Goal: Task Accomplishment & Management: Complete application form

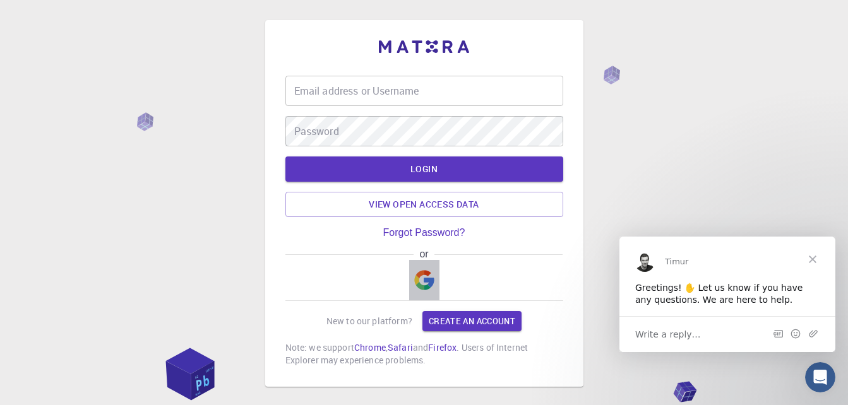
drag, startPoint x: 413, startPoint y: 294, endPoint x: 423, endPoint y: 279, distance: 18.4
click at [423, 279] on button "button" at bounding box center [424, 280] width 30 height 40
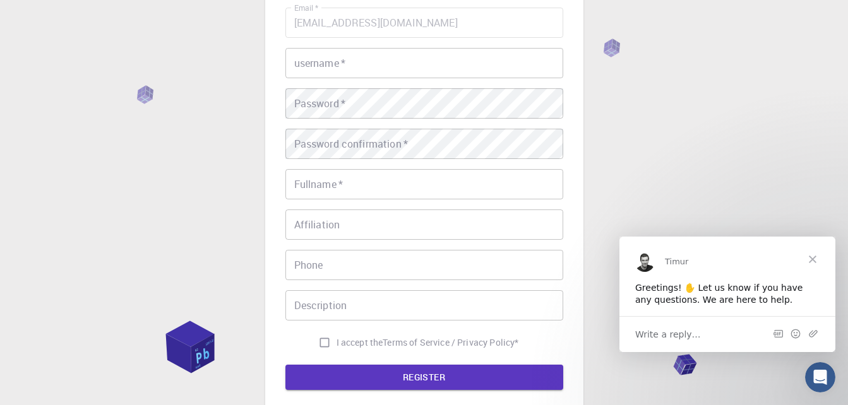
scroll to position [75, 0]
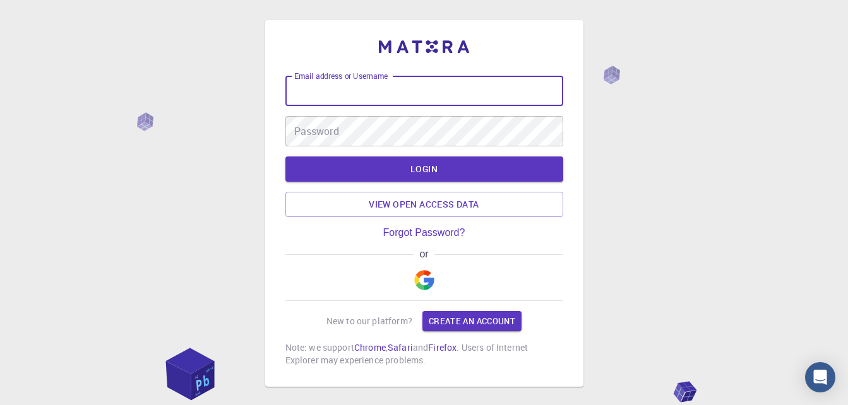
click at [447, 92] on input "Email address or Username" at bounding box center [424, 91] width 278 height 30
type input "[EMAIL_ADDRESS][DOMAIN_NAME]"
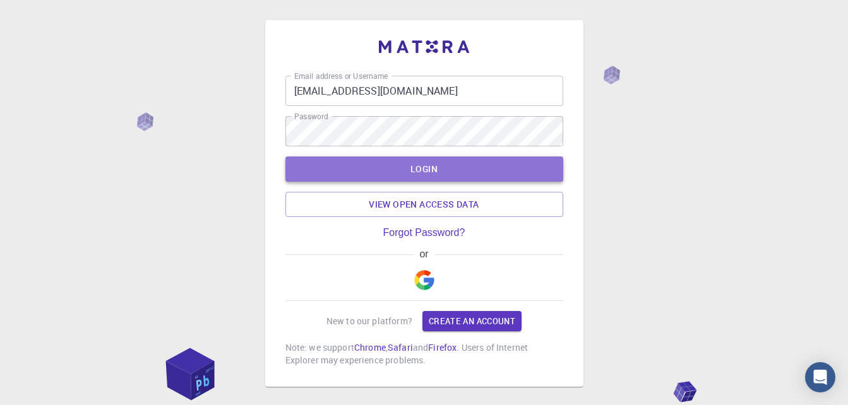
click at [502, 167] on button "LOGIN" at bounding box center [424, 169] width 278 height 25
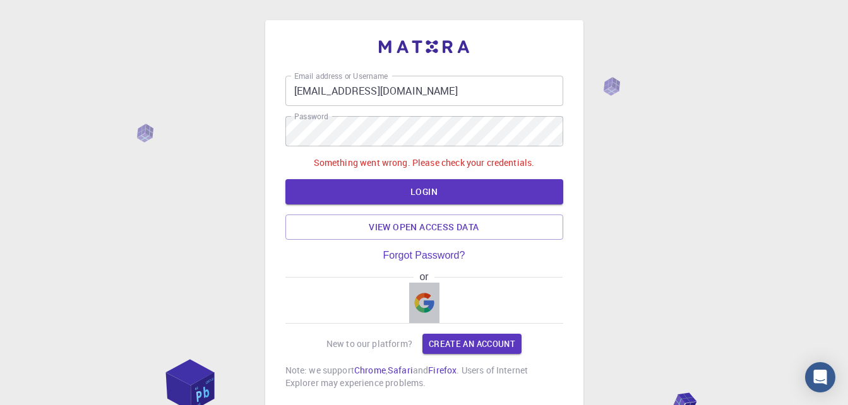
click at [426, 287] on button "button" at bounding box center [424, 303] width 30 height 40
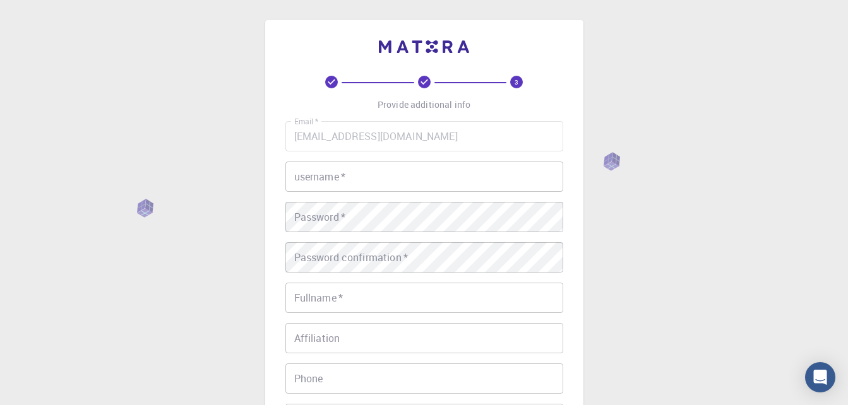
type input "[EMAIL_ADDRESS][DOMAIN_NAME]"
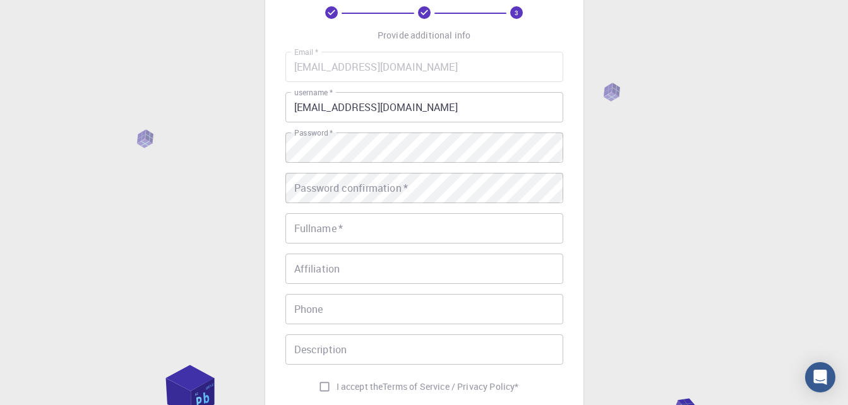
scroll to position [75, 0]
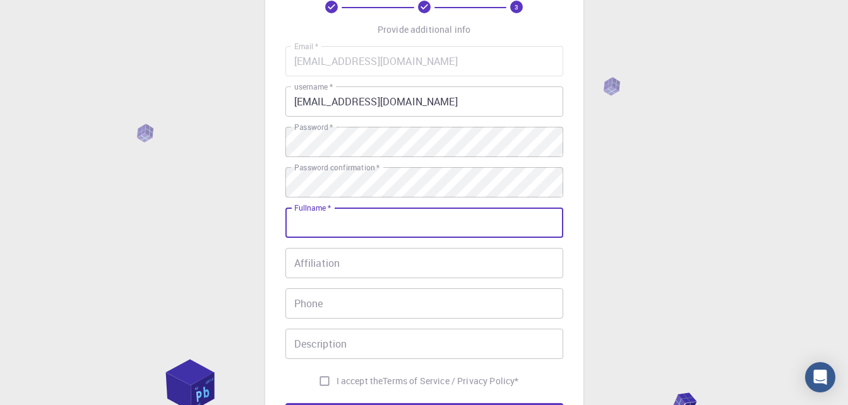
click at [400, 231] on input "Fullname   *" at bounding box center [424, 223] width 278 height 30
type input "[PERSON_NAME]"
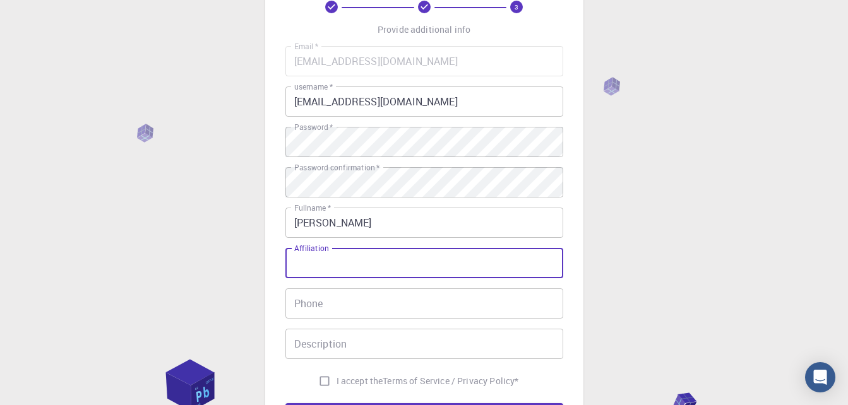
click at [392, 263] on input "Affiliation" at bounding box center [424, 263] width 278 height 30
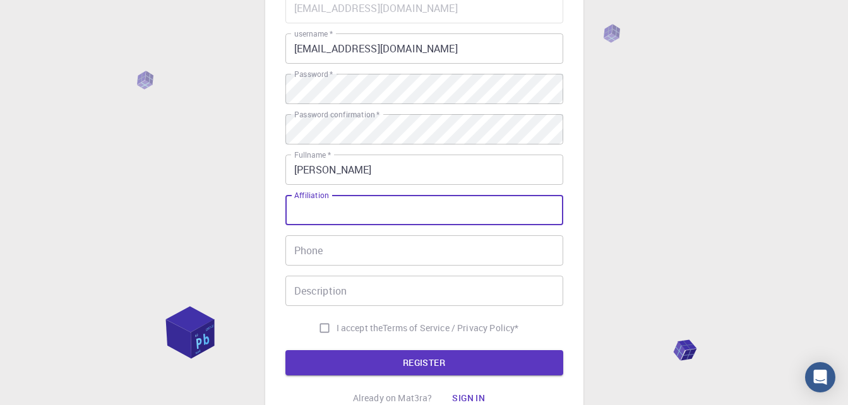
scroll to position [138, 0]
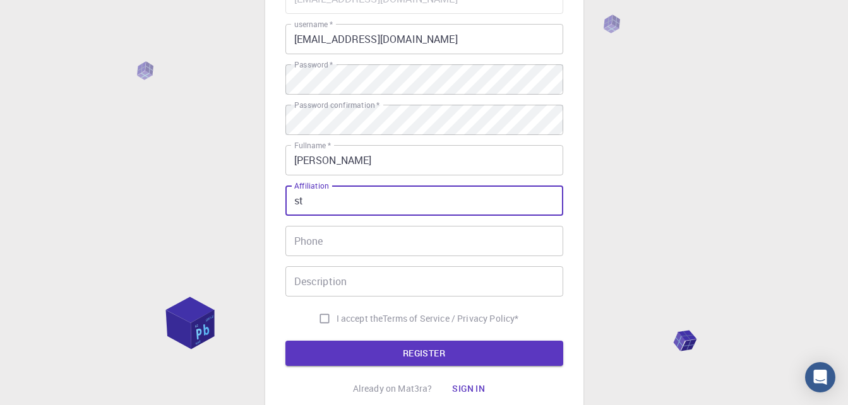
type input "s"
type input "[GEOGRAPHIC_DATA]-Junior High"
click at [330, 236] on input "Phone" at bounding box center [424, 241] width 278 height 30
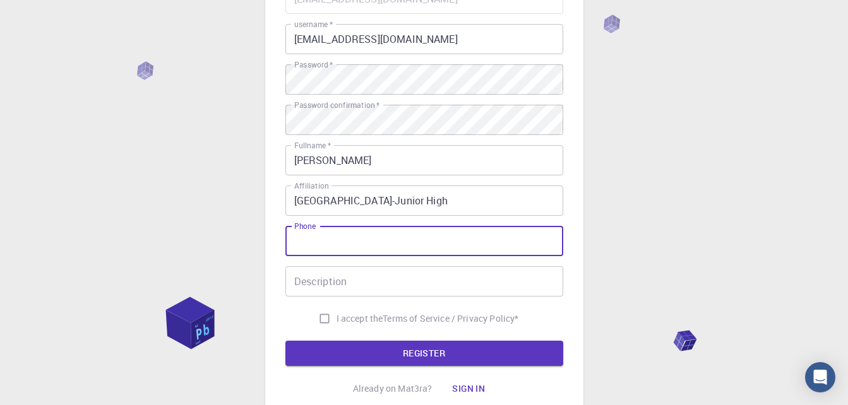
type input "[PHONE_NUMBER]"
click at [341, 280] on input "Description" at bounding box center [424, 282] width 278 height 30
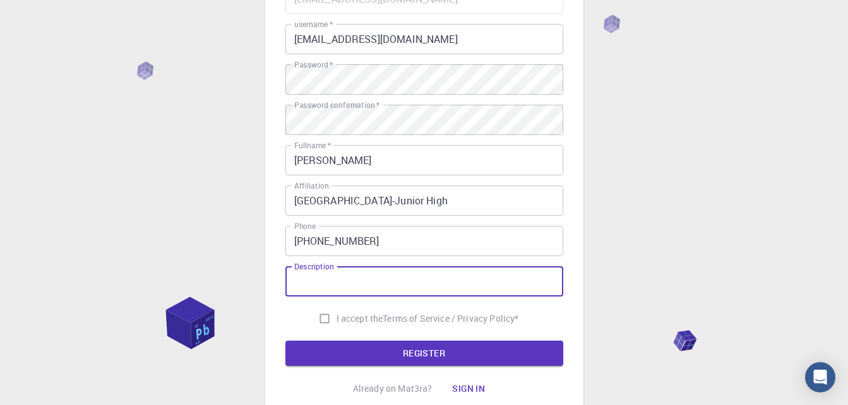
click at [401, 284] on input "Description" at bounding box center [424, 282] width 278 height 30
paste input "“Using the platform for academic research on molecular dynamics of natural comp…"
type input "Using the platform for academic research on molecular dynamics of natural compo…"
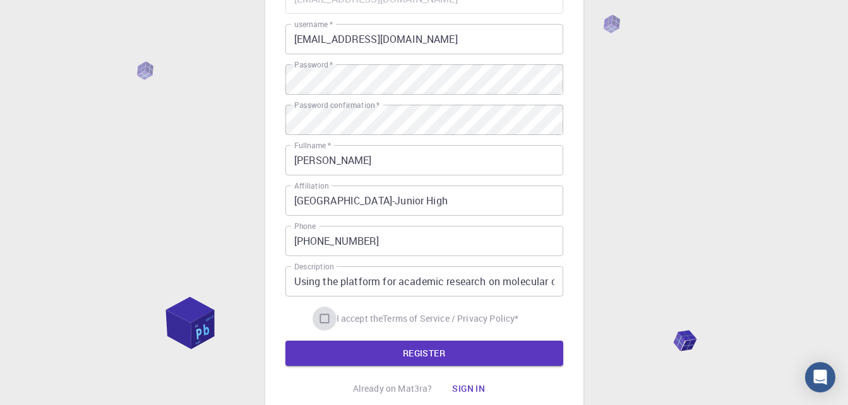
click at [320, 320] on input "I accept the Terms of Service / Privacy Policy *" at bounding box center [325, 319] width 24 height 24
checkbox input "true"
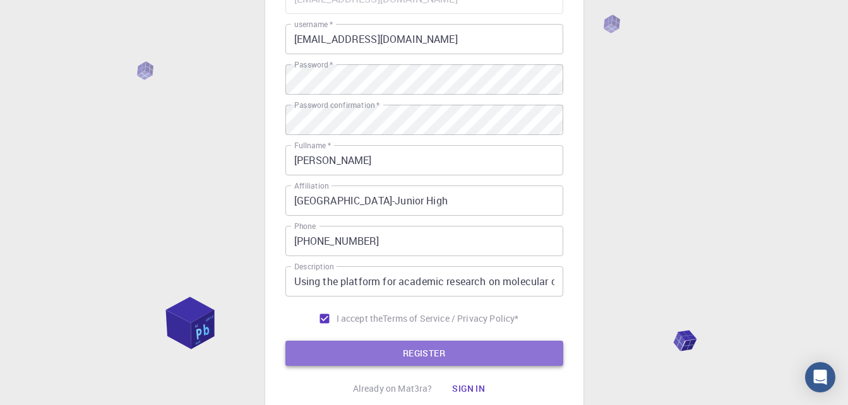
click at [385, 360] on button "REGISTER" at bounding box center [424, 353] width 278 height 25
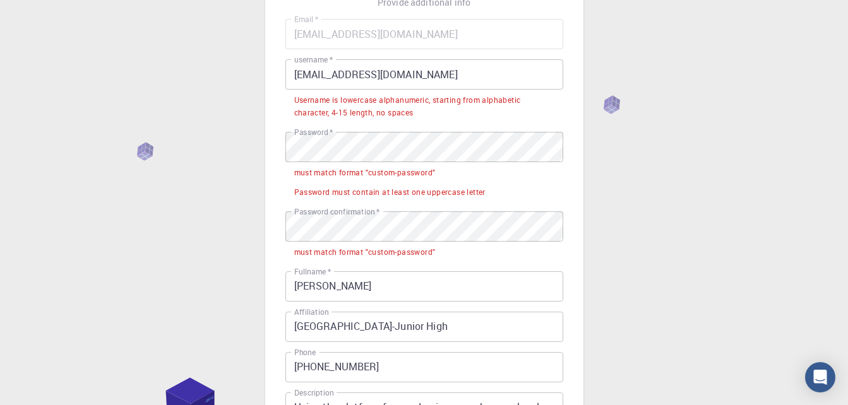
scroll to position [102, 0]
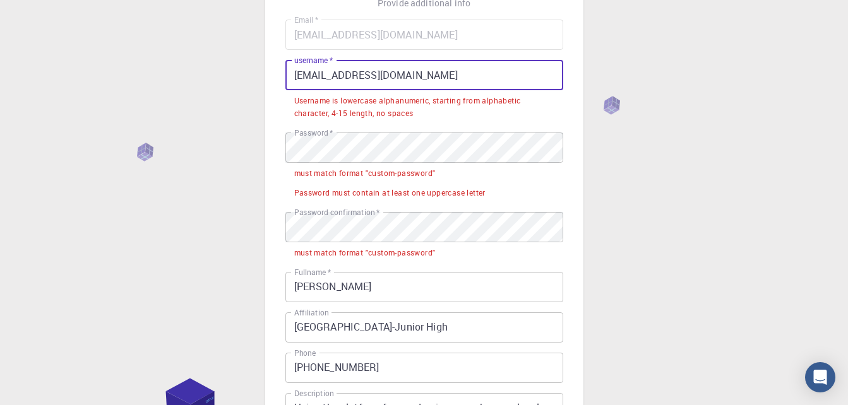
click at [460, 81] on input "[EMAIL_ADDRESS][DOMAIN_NAME]" at bounding box center [424, 75] width 278 height 30
drag, startPoint x: 460, startPoint y: 81, endPoint x: 219, endPoint y: 112, distance: 243.3
click at [219, 112] on div "3 Provide additional info Email   * [EMAIL_ADDRESS][DOMAIN_NAME] Email   * user…" at bounding box center [424, 264] width 848 height 733
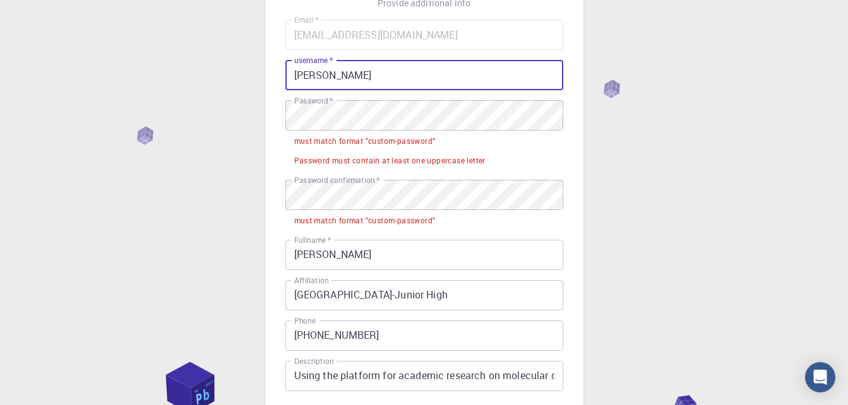
click at [653, 102] on div "3 Provide additional info Email   * [EMAIL_ADDRESS][DOMAIN_NAME] Email   * user…" at bounding box center [424, 248] width 848 height 701
click at [352, 78] on input "[PERSON_NAME]" at bounding box center [424, 75] width 278 height 30
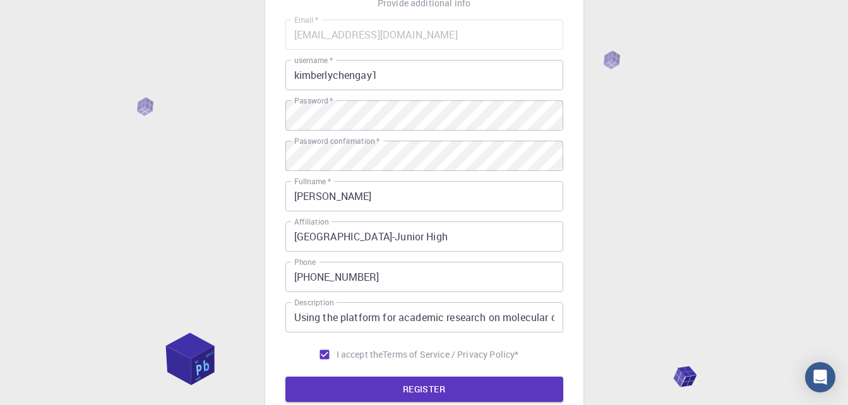
click at [172, 234] on div "3 Provide additional info Email   * [EMAIL_ADDRESS][DOMAIN_NAME] Email   * user…" at bounding box center [424, 219] width 848 height 643
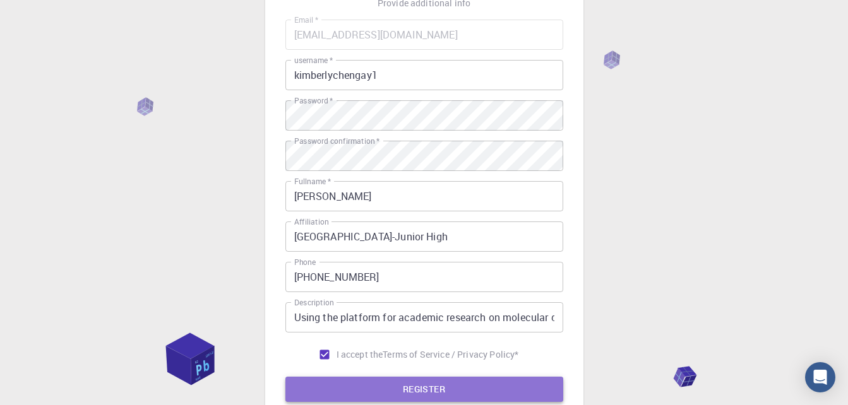
click at [418, 393] on button "REGISTER" at bounding box center [424, 389] width 278 height 25
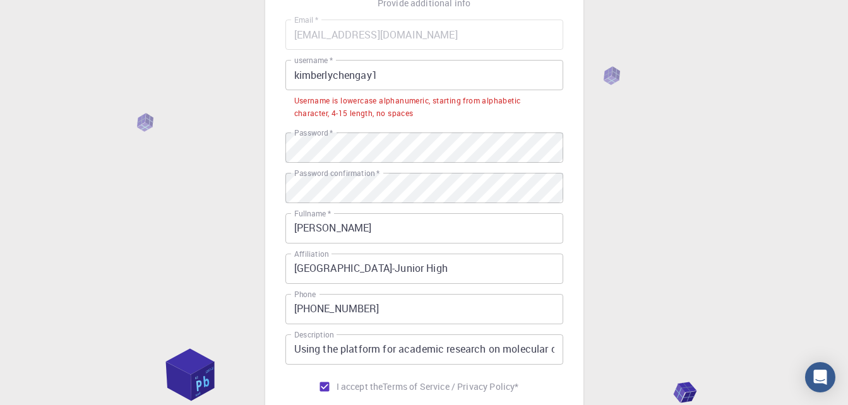
click at [412, 104] on div "Username is lowercase alphanumeric, starting from alphabetic character, 4-15 le…" at bounding box center [424, 107] width 260 height 25
click at [388, 74] on input "kimberlychengay1" at bounding box center [424, 75] width 278 height 30
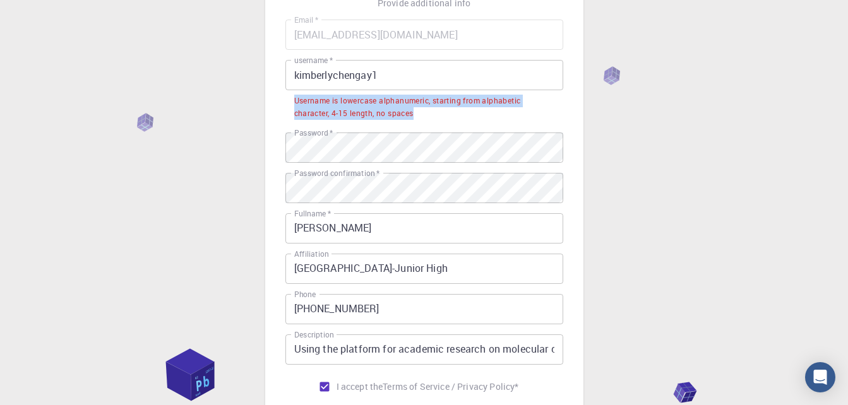
drag, startPoint x: 424, startPoint y: 114, endPoint x: 292, endPoint y: 95, distance: 133.4
click at [292, 95] on li "Username is lowercase alphanumeric, starting from alphabetic character, 4-15 le…" at bounding box center [424, 106] width 278 height 32
copy div "Username is lowercase alphanumeric, starting from alphabetic character, 4-15 le…"
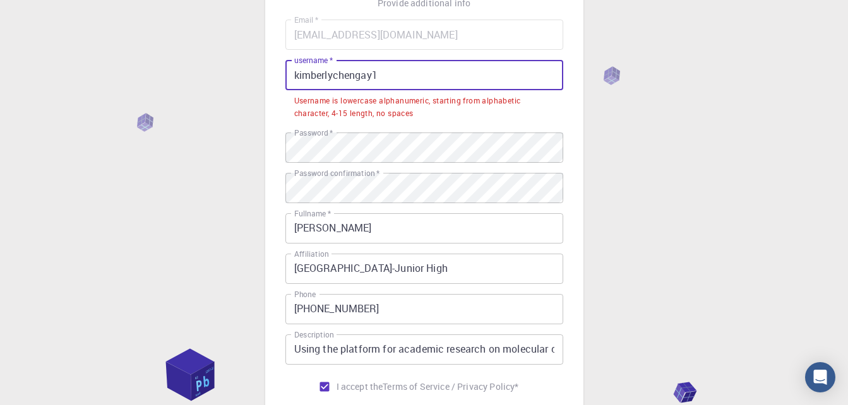
click at [385, 73] on input "kimberlychengay1" at bounding box center [424, 75] width 278 height 30
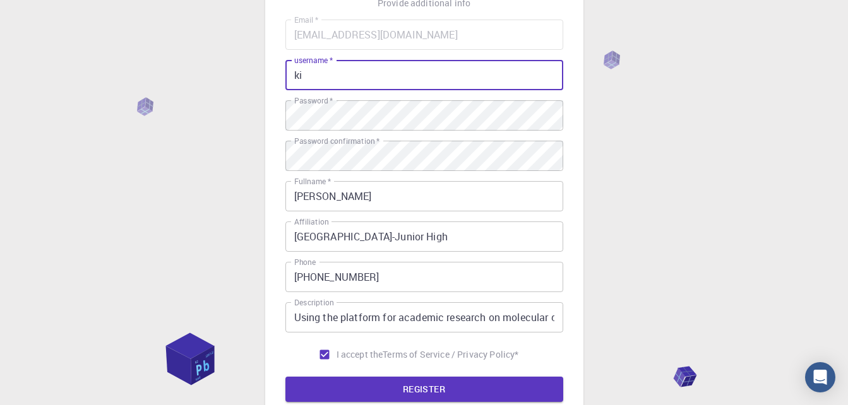
type input "k"
click at [380, 78] on input "kimkim1kimm" at bounding box center [424, 75] width 278 height 30
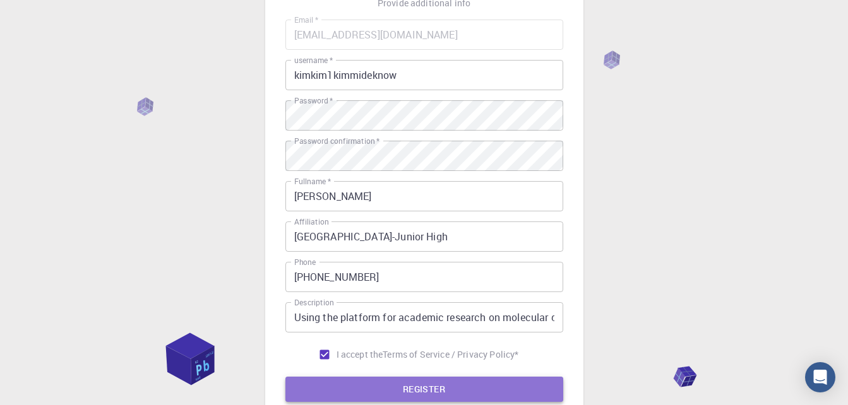
click at [407, 377] on button "REGISTER" at bounding box center [424, 389] width 278 height 25
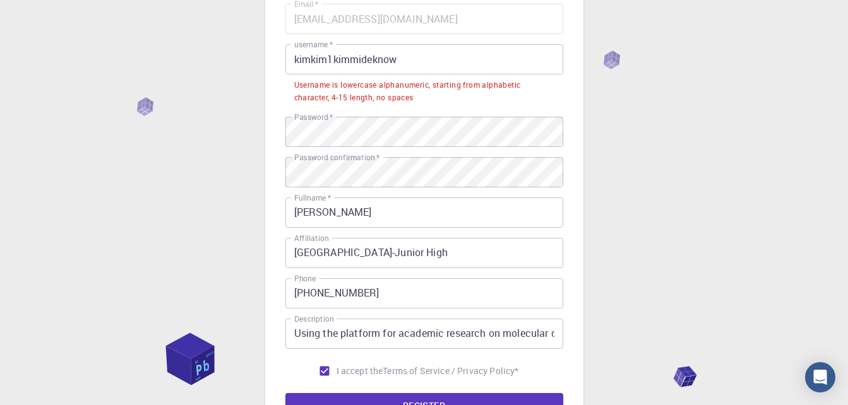
scroll to position [100, 0]
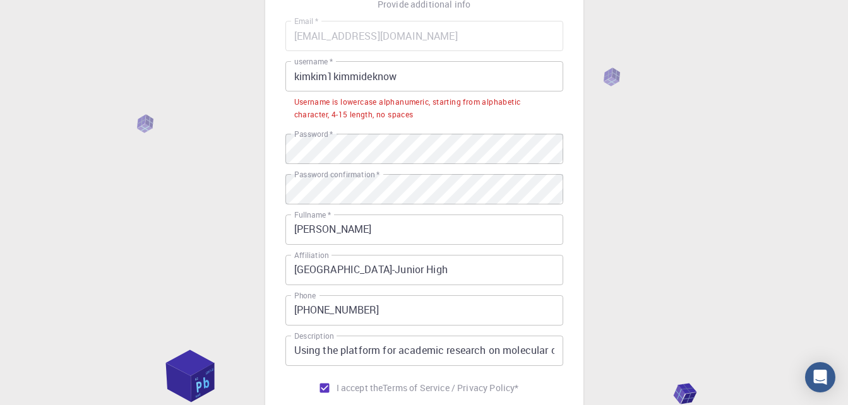
click at [432, 80] on input "kimkim1kimmideknow" at bounding box center [424, 76] width 278 height 30
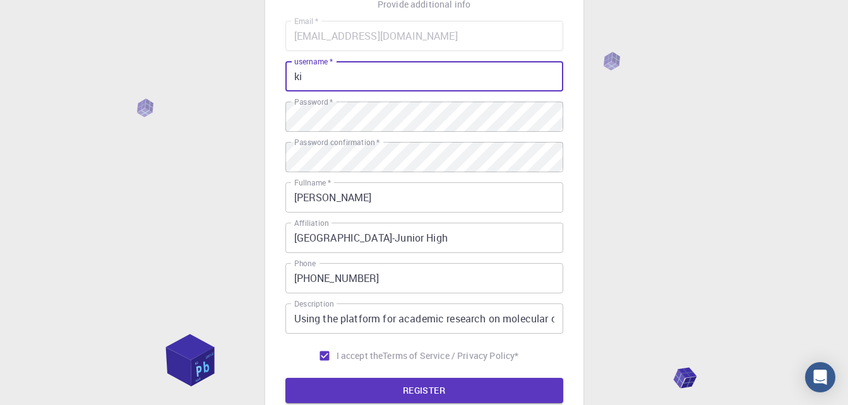
type input "k"
paste input "kimberly01"
type input "kimberly01"
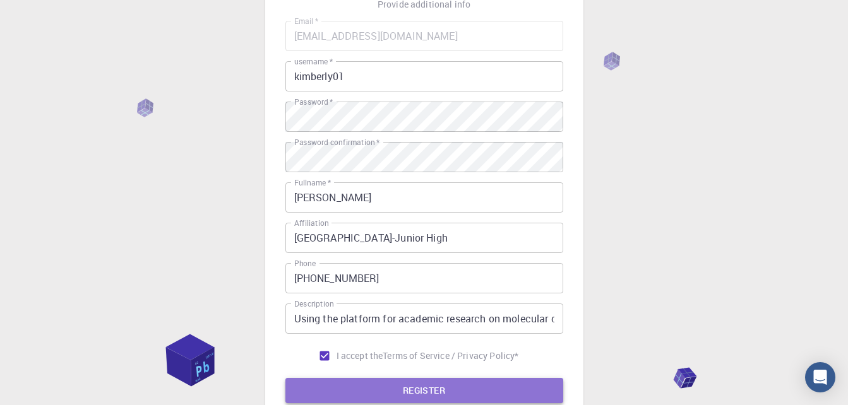
click at [436, 387] on button "REGISTER" at bounding box center [424, 390] width 278 height 25
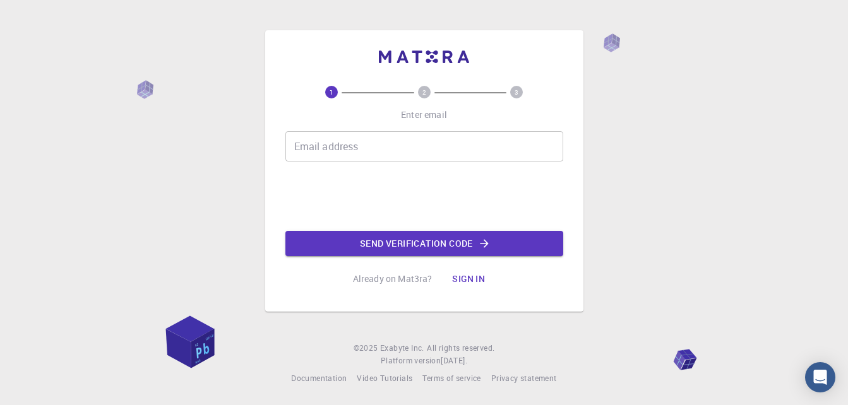
scroll to position [0, 0]
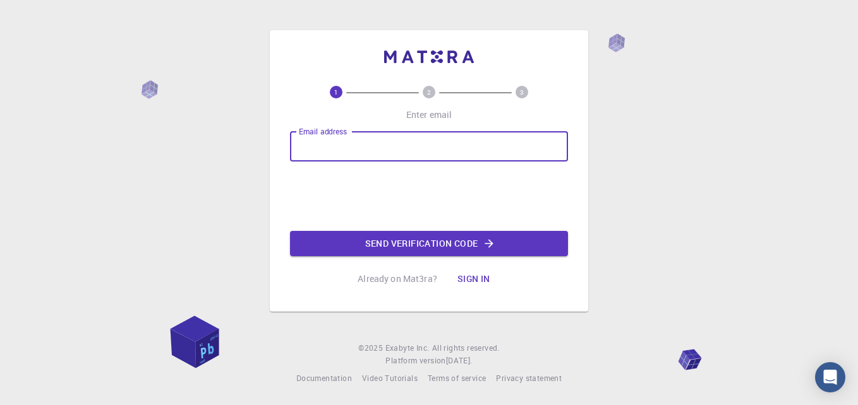
click at [361, 157] on input "Email address" at bounding box center [429, 146] width 278 height 30
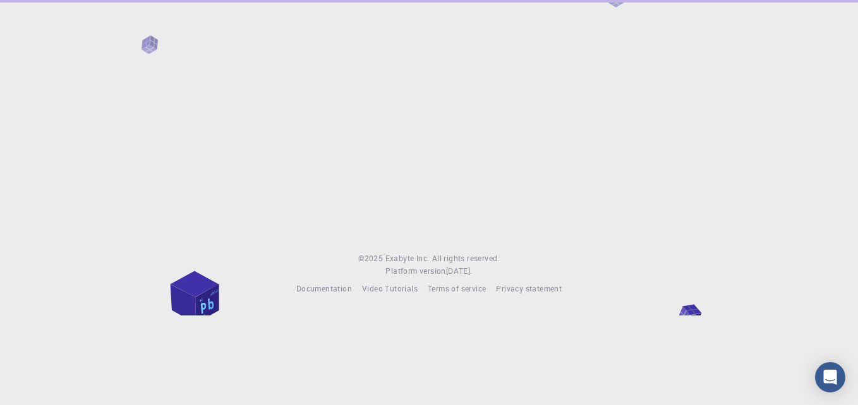
click at [385, 202] on div at bounding box center [429, 116] width 858 height 232
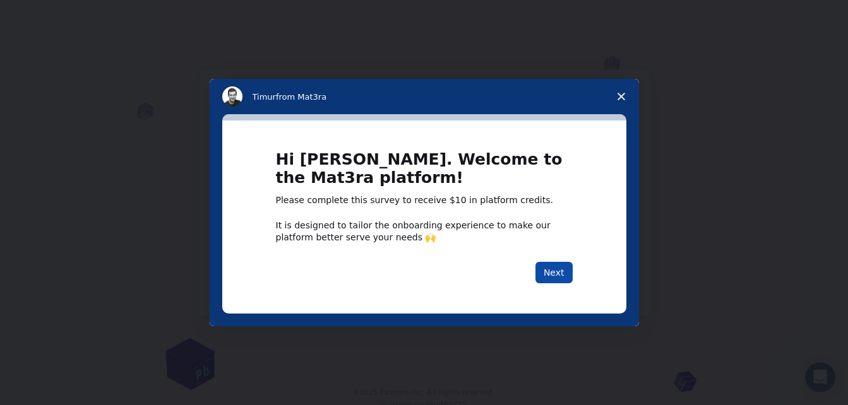
click at [558, 275] on button "Next" at bounding box center [554, 272] width 37 height 21
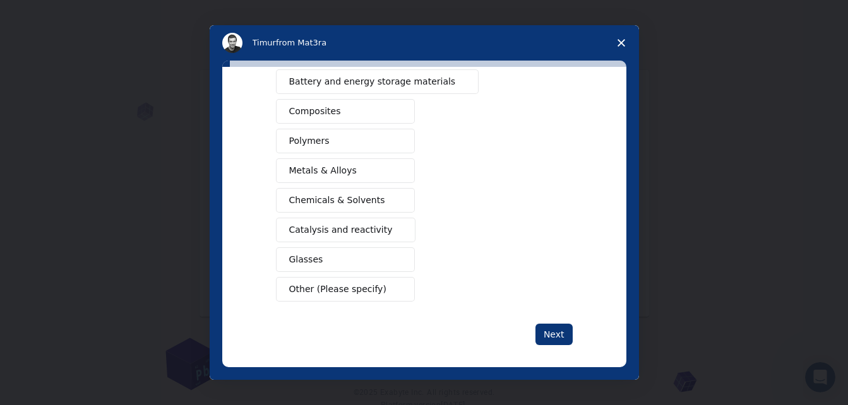
scroll to position [204, 0]
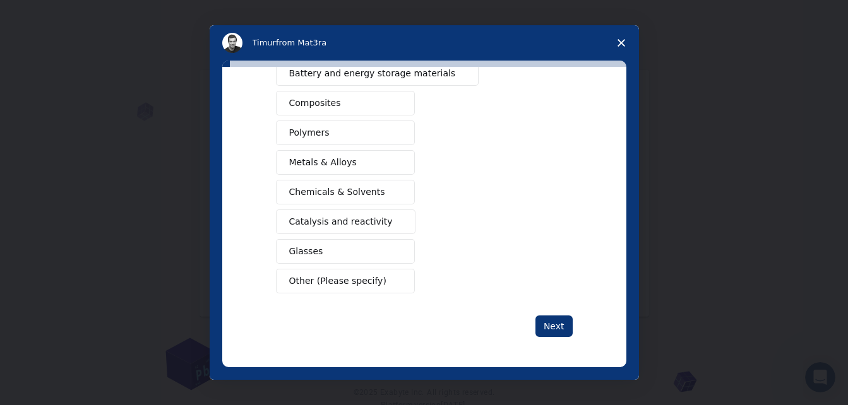
click at [365, 282] on span "Other (Please specify)" at bounding box center [337, 281] width 97 height 13
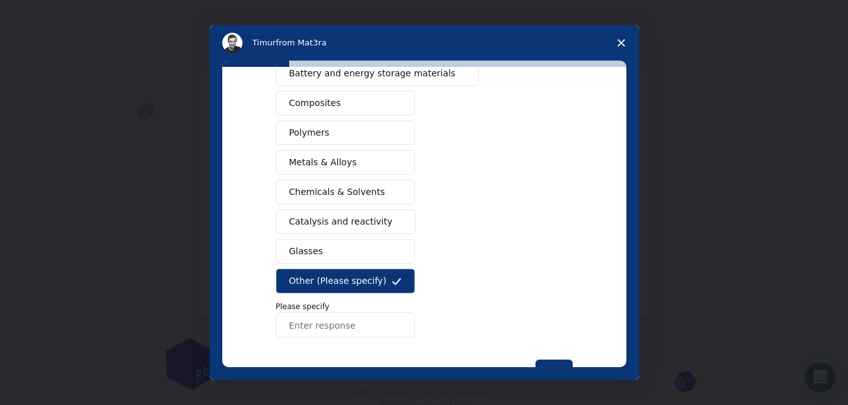
click at [349, 324] on input "Enter response" at bounding box center [345, 325] width 139 height 25
type input "molecular dynamics"
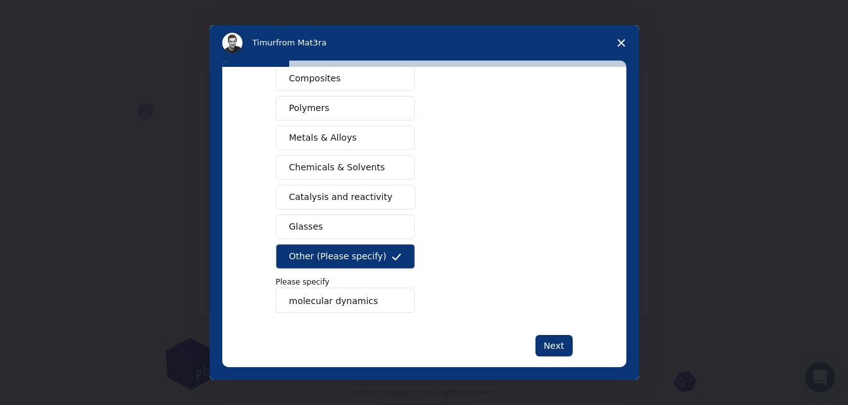
scroll to position [248, 0]
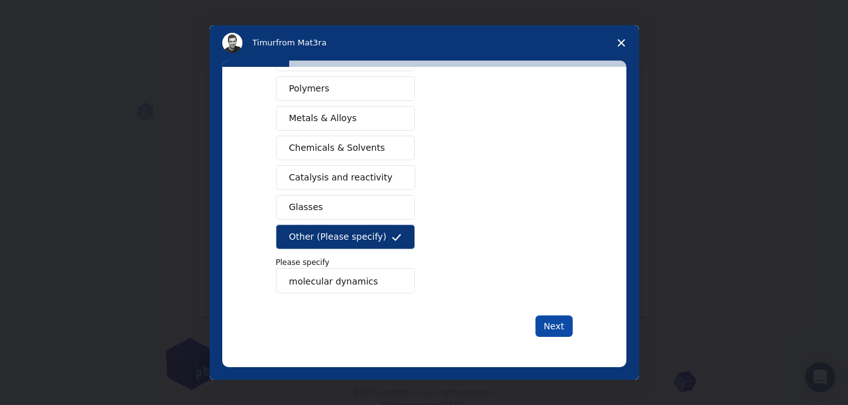
click at [552, 319] on button "Next" at bounding box center [554, 326] width 37 height 21
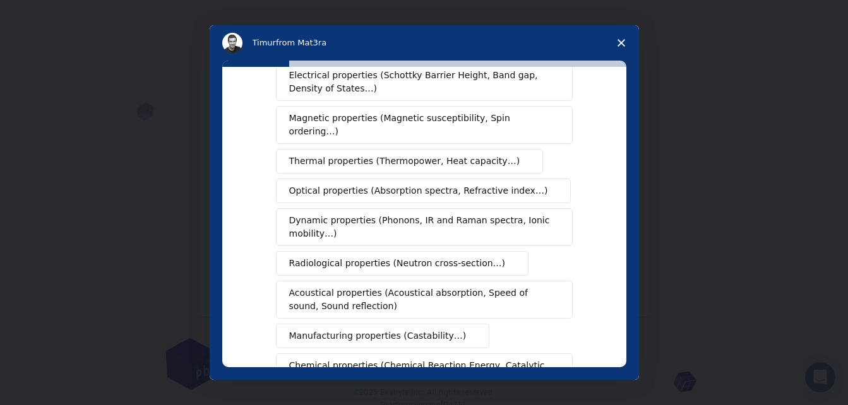
scroll to position [95, 0]
click at [613, 38] on span "Close survey" at bounding box center [621, 42] width 35 height 35
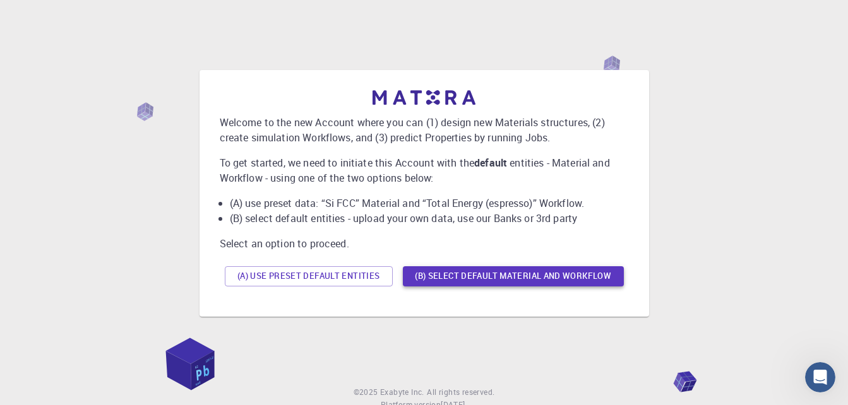
click at [527, 268] on button "(B) Select default material and workflow" at bounding box center [513, 277] width 221 height 20
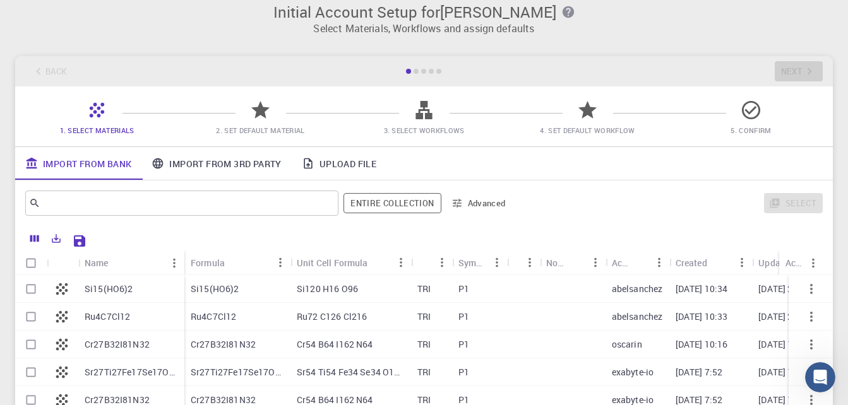
scroll to position [0, 0]
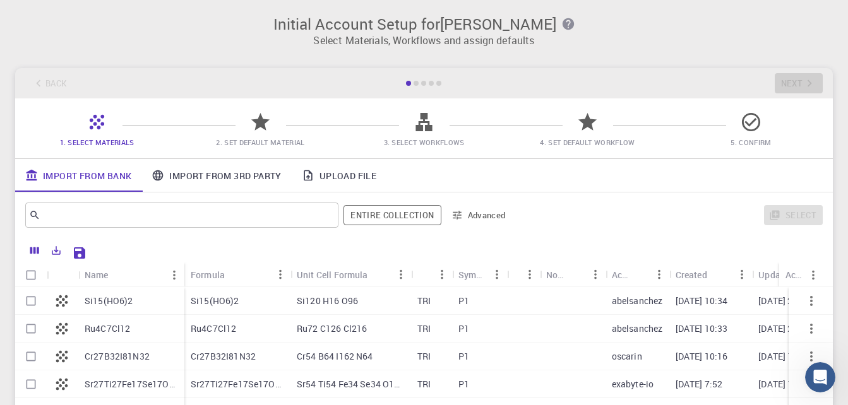
click at [778, 85] on div "Back Next" at bounding box center [424, 83] width 818 height 30
click at [261, 118] on icon at bounding box center [260, 122] width 18 height 18
click at [829, 368] on div "Open Intercom Messenger" at bounding box center [819, 376] width 42 height 42
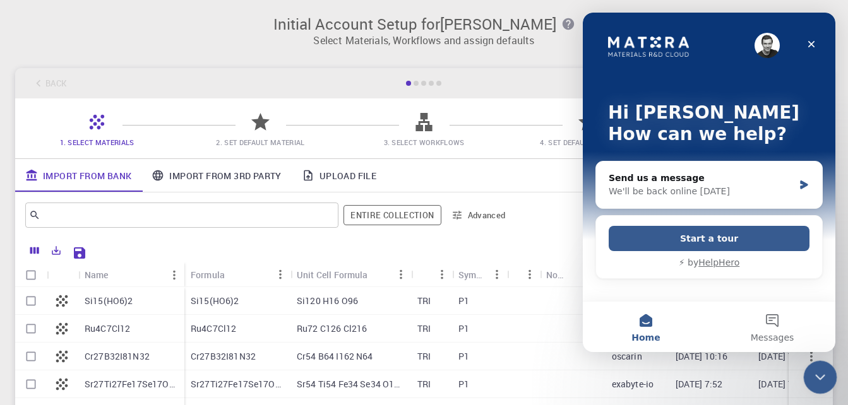
click at [829, 368] on div "Close Intercom Messenger" at bounding box center [818, 376] width 30 height 30
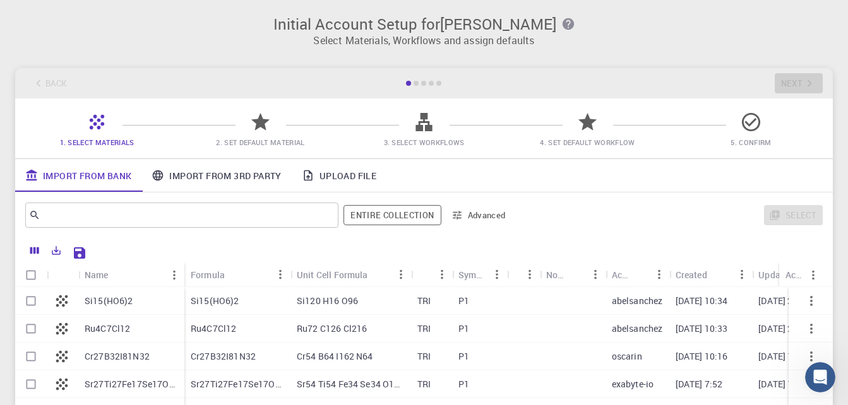
click at [800, 82] on div "Back Next" at bounding box center [424, 83] width 818 height 30
drag, startPoint x: 651, startPoint y: 11, endPoint x: 620, endPoint y: 32, distance: 38.2
click at [620, 32] on div "Initial Account Setup for [PERSON_NAME] Select Materials, Workflows and assign …" at bounding box center [424, 26] width 848 height 53
click at [620, 32] on h3 "Initial Account Setup for [PERSON_NAME]" at bounding box center [424, 24] width 803 height 18
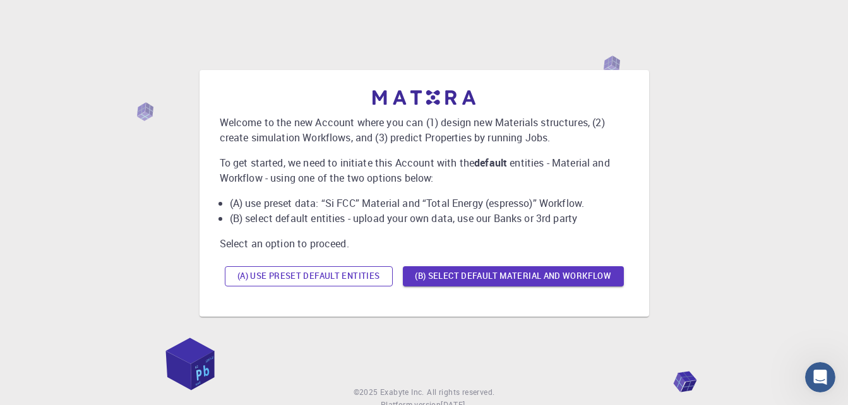
click at [334, 271] on button "(A) Use preset default entities" at bounding box center [309, 277] width 168 height 20
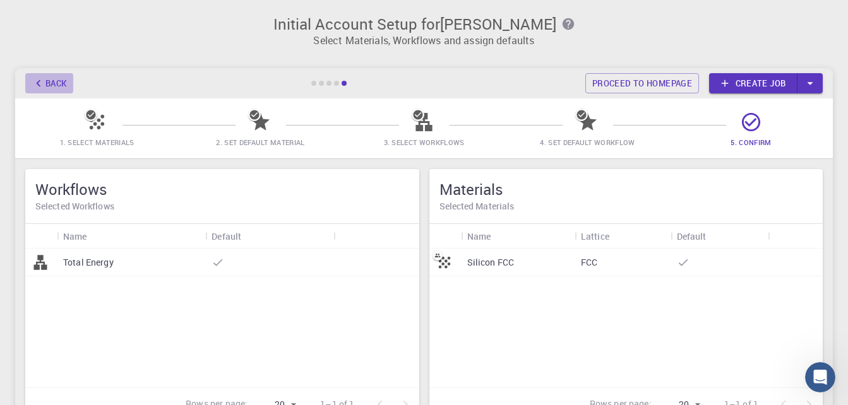
click at [51, 83] on button "Back" at bounding box center [49, 83] width 48 height 20
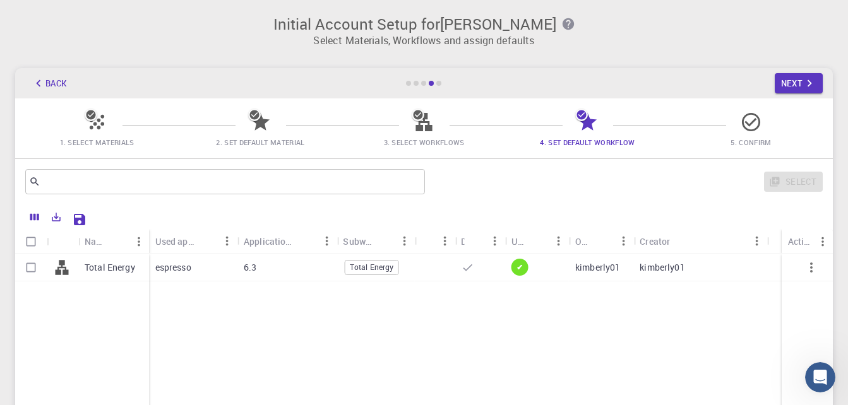
click at [51, 83] on button "Back" at bounding box center [49, 83] width 48 height 20
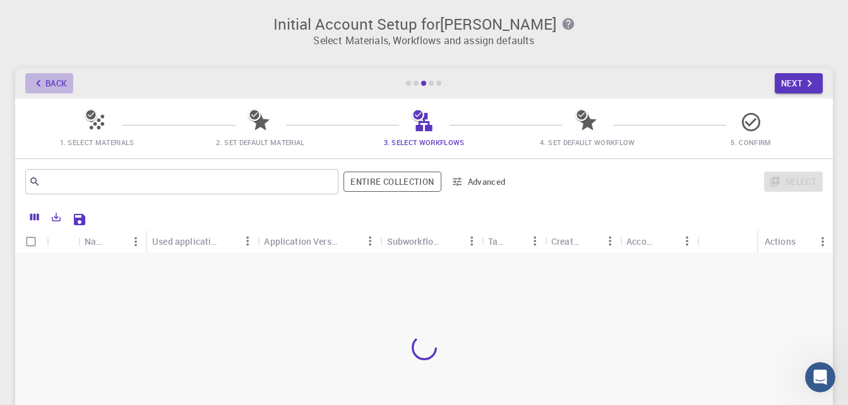
click at [51, 83] on button "Back" at bounding box center [49, 83] width 48 height 20
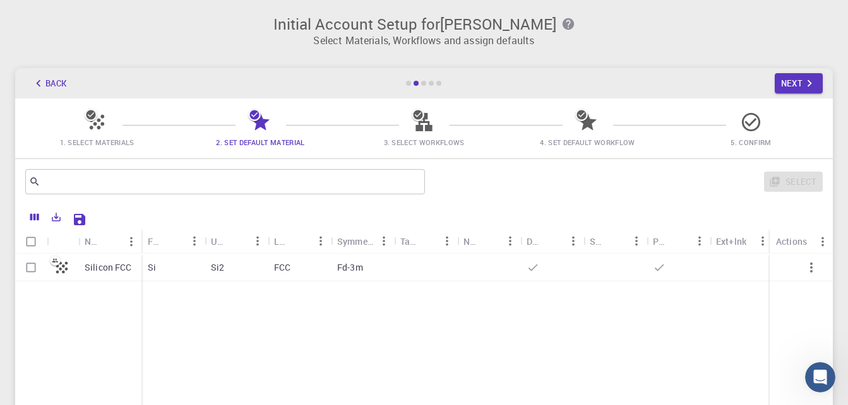
click at [89, 116] on icon at bounding box center [91, 115] width 13 height 13
click at [100, 127] on icon at bounding box center [97, 122] width 15 height 15
click at [431, 128] on icon at bounding box center [424, 122] width 16 height 18
click at [40, 76] on button "Back" at bounding box center [49, 83] width 48 height 20
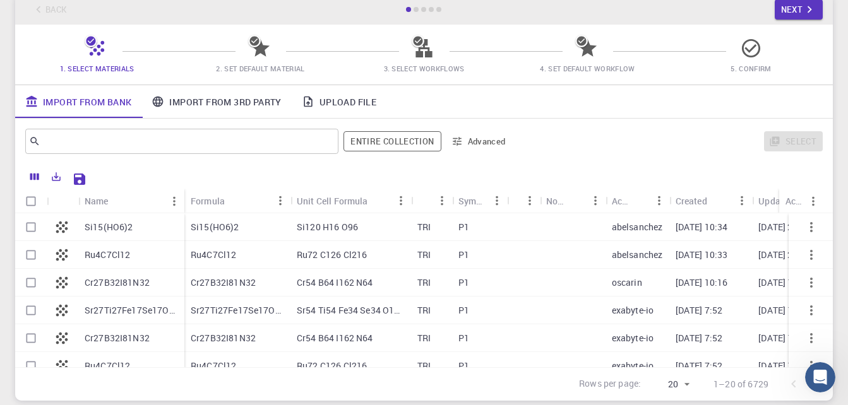
scroll to position [50, 0]
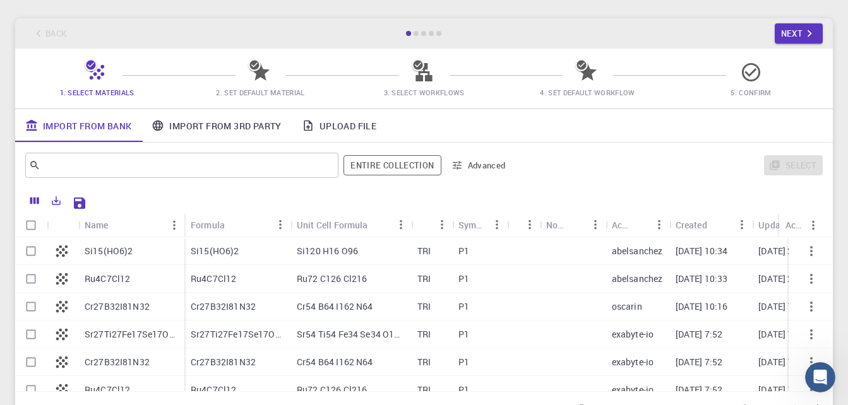
click at [236, 122] on link "Import From 3rd Party" at bounding box center [216, 125] width 150 height 33
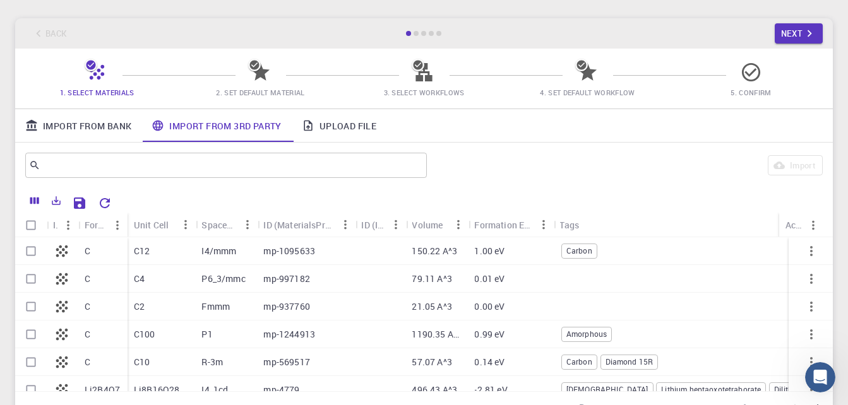
click at [347, 121] on link "Upload File" at bounding box center [339, 125] width 95 height 33
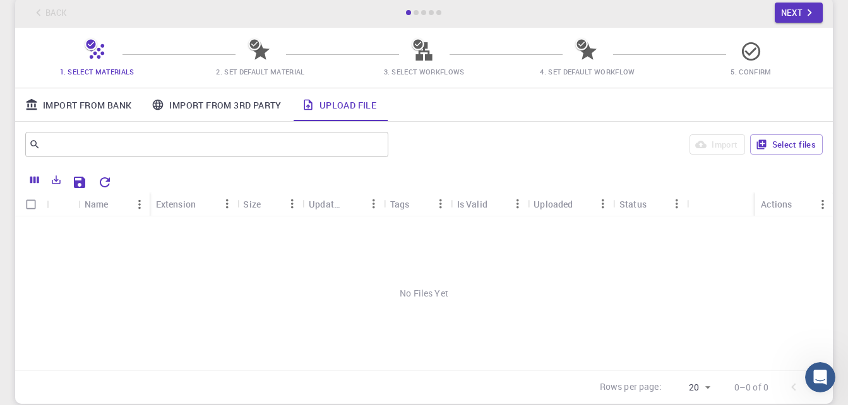
scroll to position [128, 0]
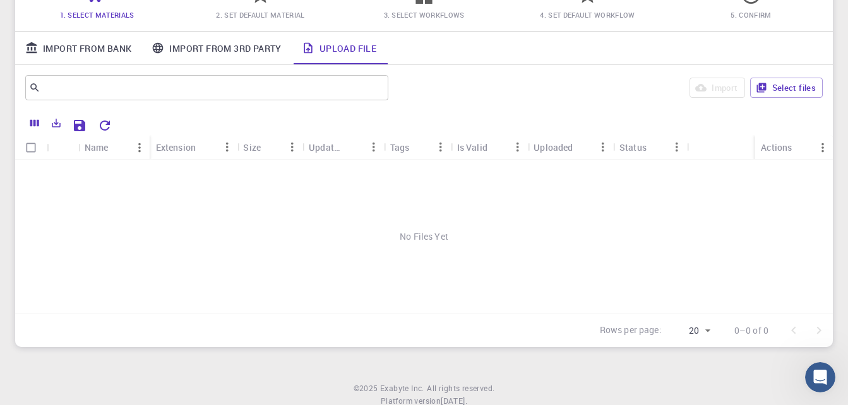
click at [421, 246] on div "No Files Yet" at bounding box center [424, 237] width 818 height 154
click at [428, 261] on div "No Files Yet" at bounding box center [424, 237] width 818 height 154
click at [792, 83] on button "Select files" at bounding box center [786, 88] width 73 height 20
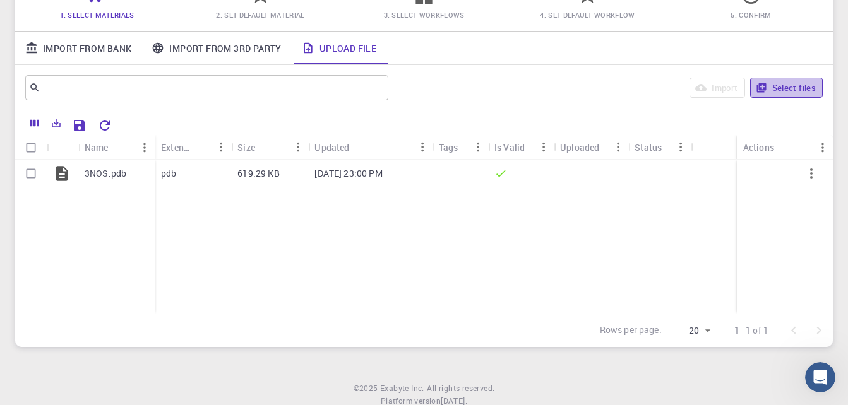
click at [771, 90] on button "Select files" at bounding box center [786, 88] width 73 height 20
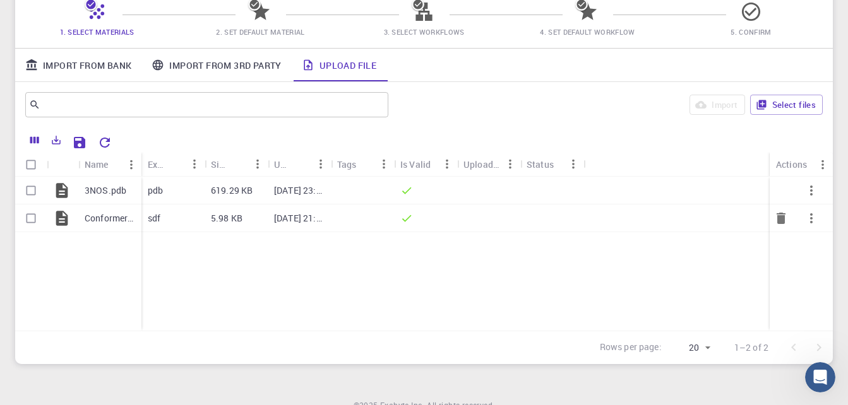
scroll to position [110, 0]
click at [587, 30] on span "4. Set Default Workflow" at bounding box center [587, 32] width 95 height 9
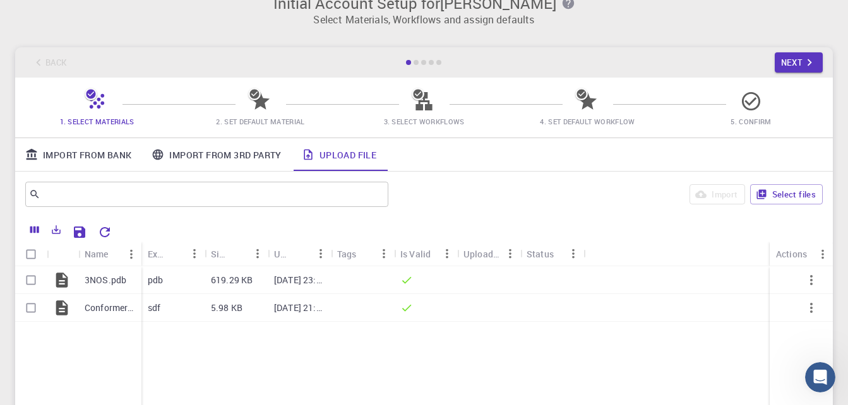
scroll to position [0, 0]
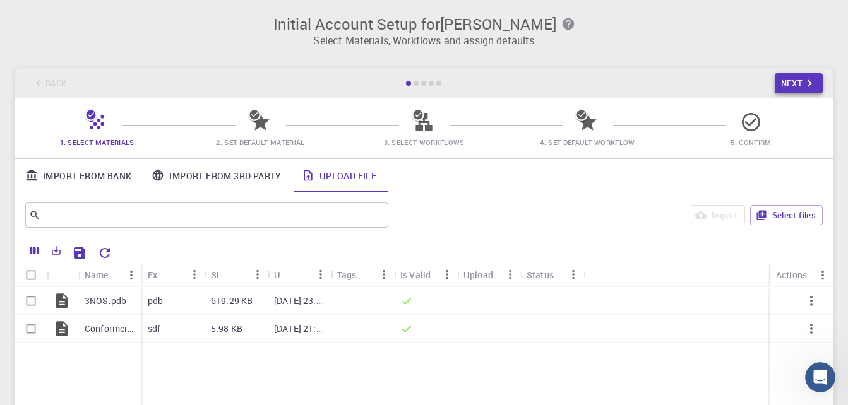
click at [803, 87] on icon "button" at bounding box center [810, 83] width 14 height 14
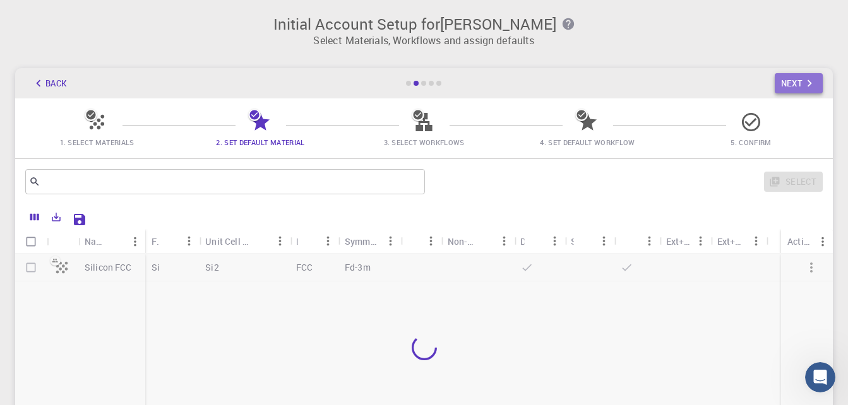
click at [803, 87] on icon "button" at bounding box center [810, 83] width 14 height 14
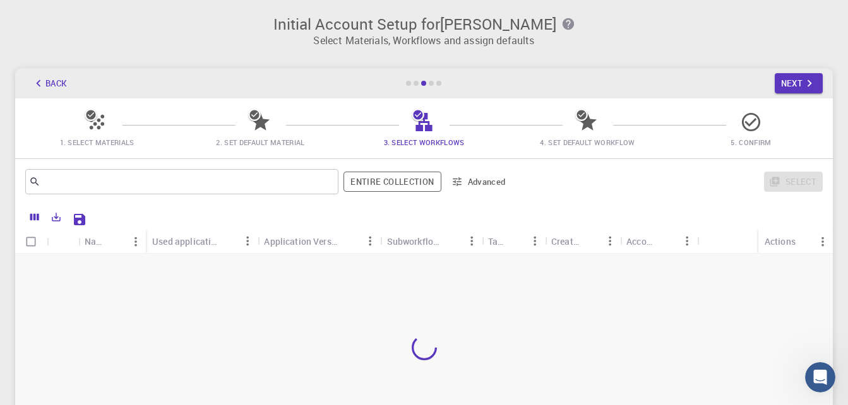
scroll to position [6, 0]
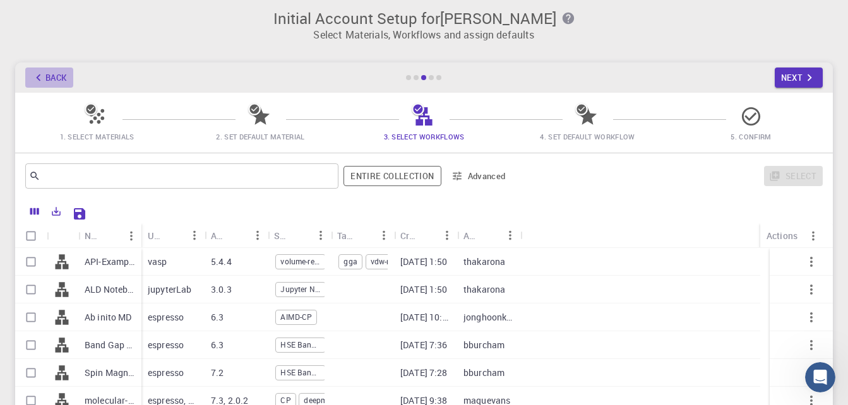
click at [58, 82] on button "Back" at bounding box center [49, 78] width 48 height 20
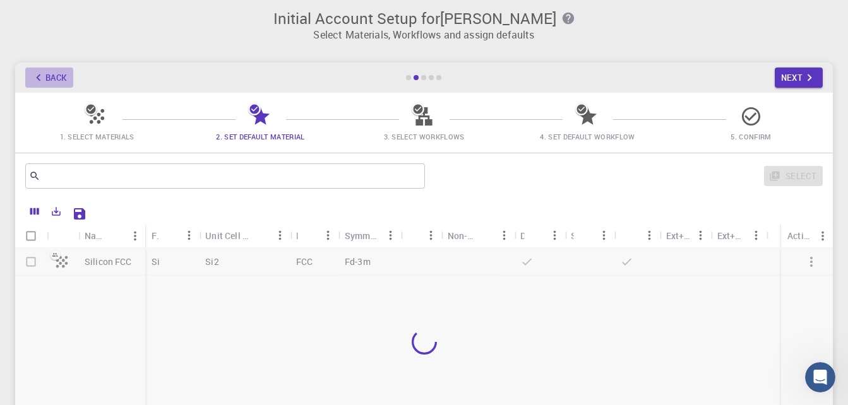
click at [58, 82] on button "Back" at bounding box center [49, 78] width 48 height 20
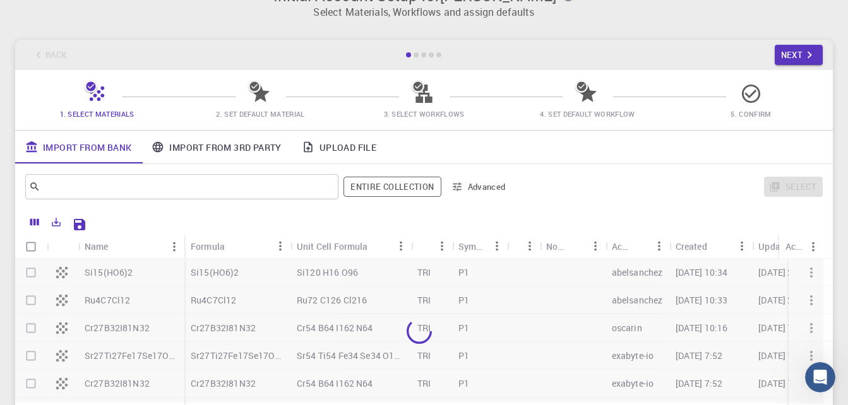
scroll to position [91, 0]
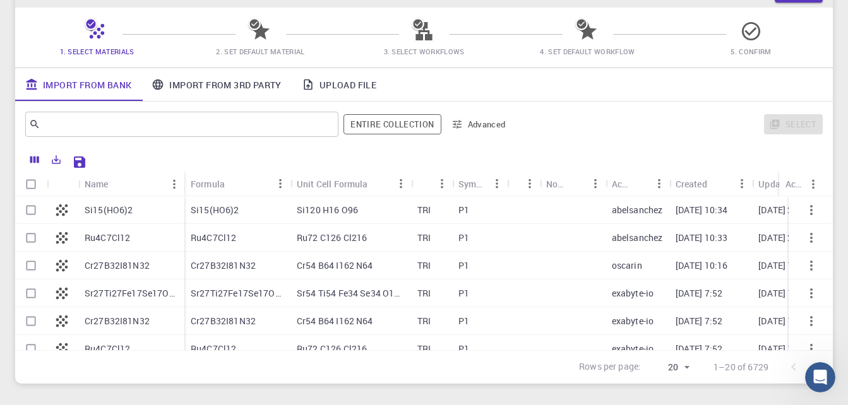
click at [345, 81] on link "Upload File" at bounding box center [339, 84] width 95 height 33
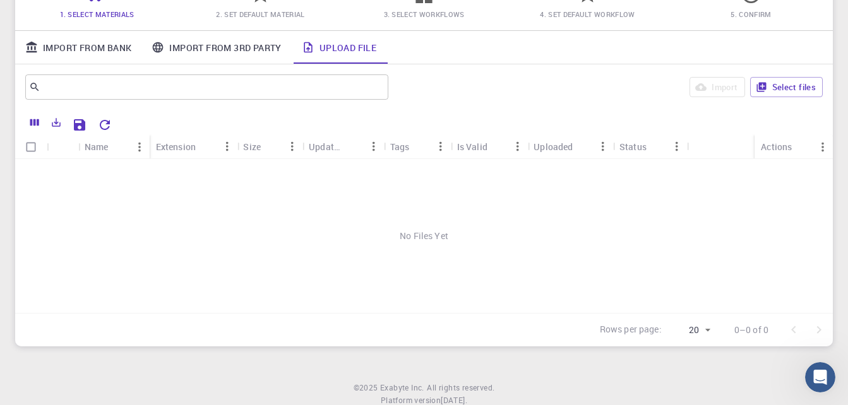
scroll to position [136, 0]
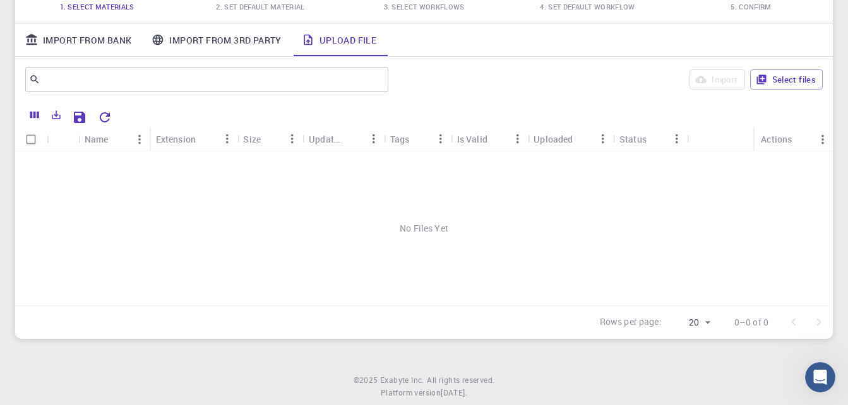
click at [399, 224] on div "No Files Yet" at bounding box center [424, 229] width 818 height 154
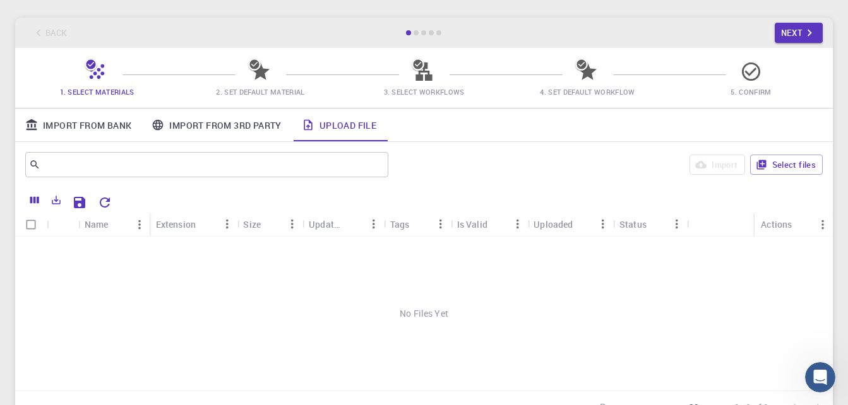
scroll to position [49, 0]
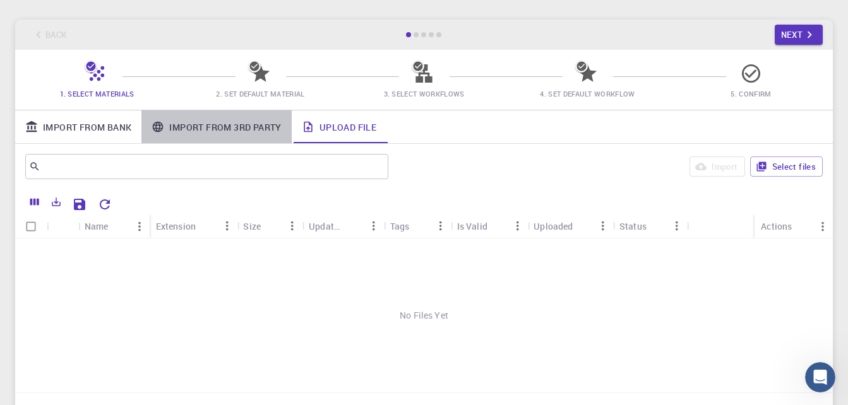
click at [238, 123] on link "Import From 3rd Party" at bounding box center [216, 127] width 150 height 33
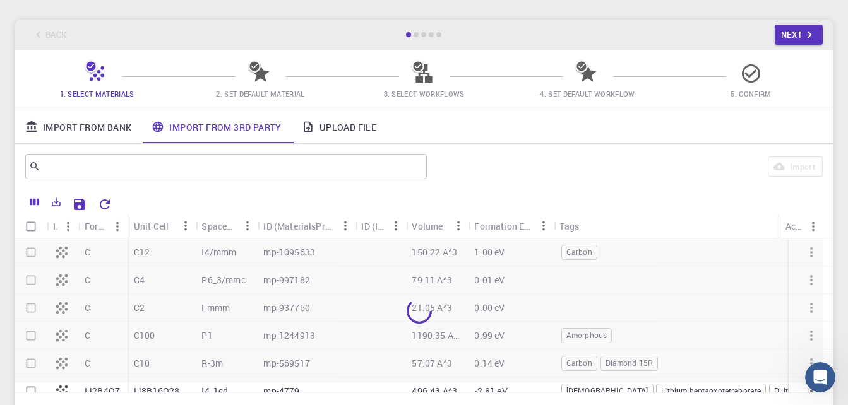
click at [343, 127] on link "Upload File" at bounding box center [339, 127] width 95 height 33
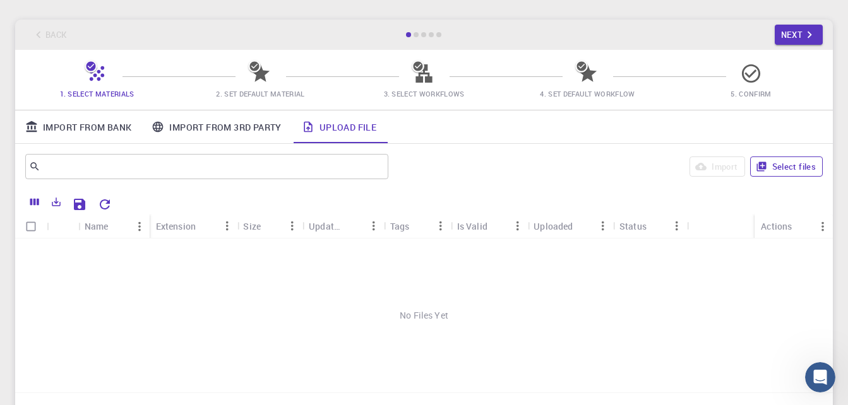
click at [772, 159] on button "Select files" at bounding box center [786, 167] width 73 height 20
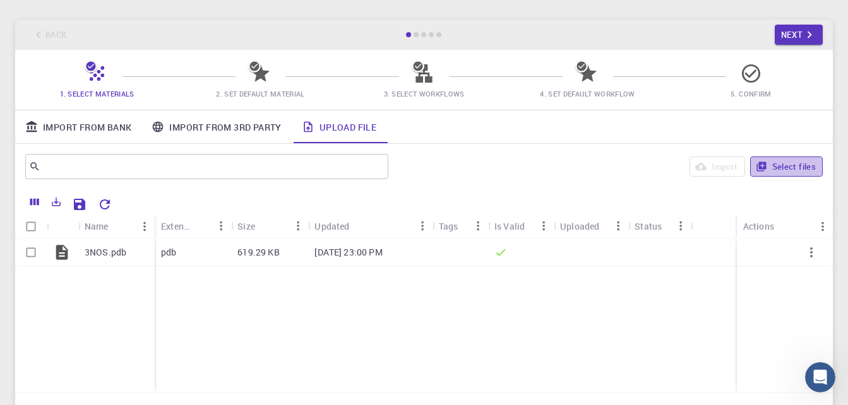
click at [781, 164] on button "Select files" at bounding box center [786, 167] width 73 height 20
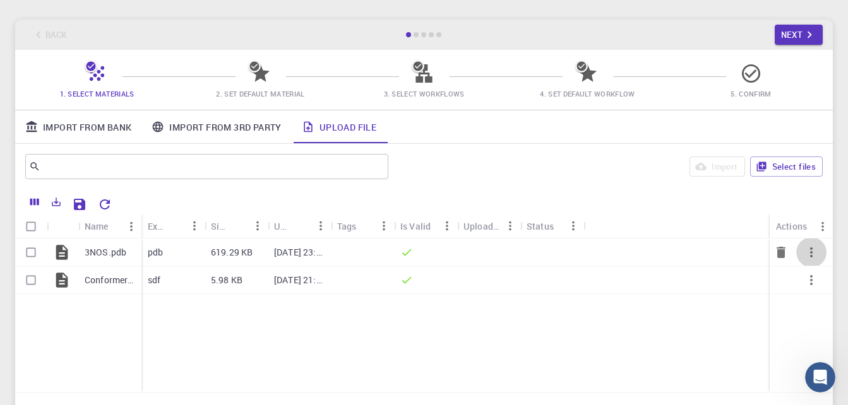
click at [812, 249] on icon "button" at bounding box center [811, 253] width 3 height 10
click at [596, 201] on div at bounding box center [424, 202] width 848 height 405
click at [491, 227] on div "Uploaded" at bounding box center [482, 226] width 37 height 25
click at [30, 251] on input "Select row" at bounding box center [31, 253] width 24 height 24
checkbox input "true"
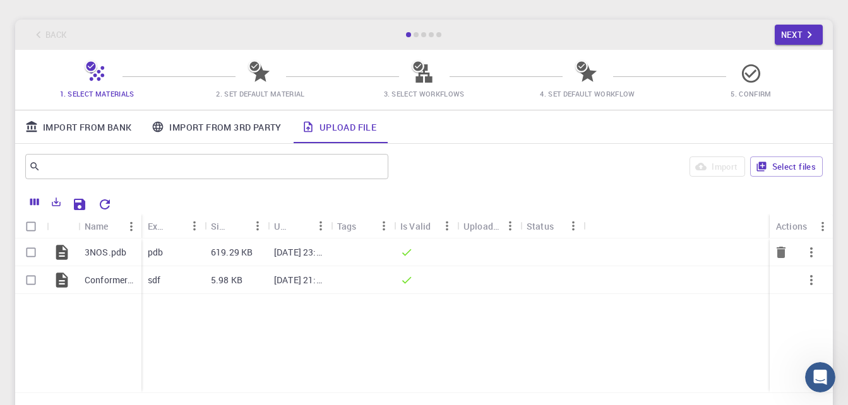
checkbox input "true"
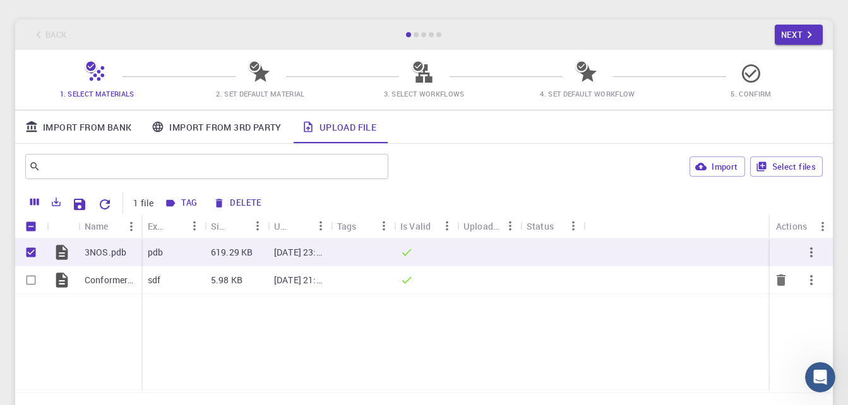
click at [30, 277] on input "Select row" at bounding box center [31, 280] width 24 height 24
checkbox input "true"
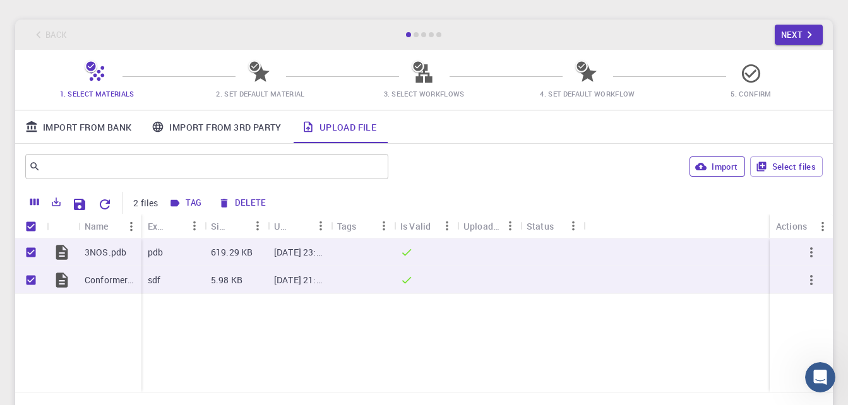
click at [717, 166] on button "Import" at bounding box center [717, 167] width 55 height 20
checkbox input "false"
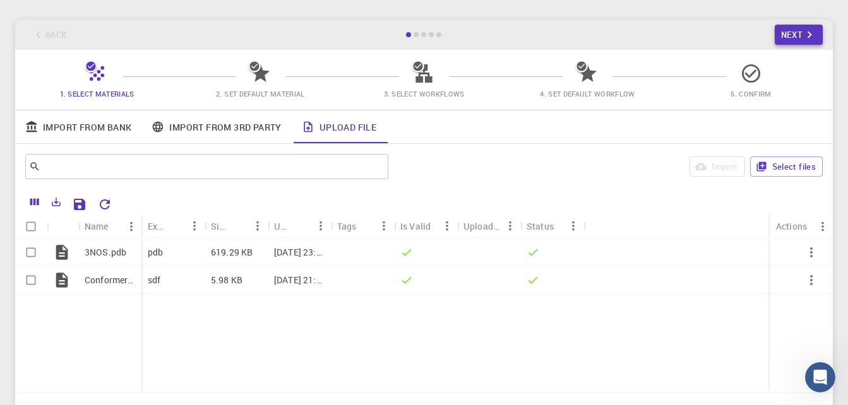
click at [812, 37] on icon "button" at bounding box center [810, 35] width 14 height 14
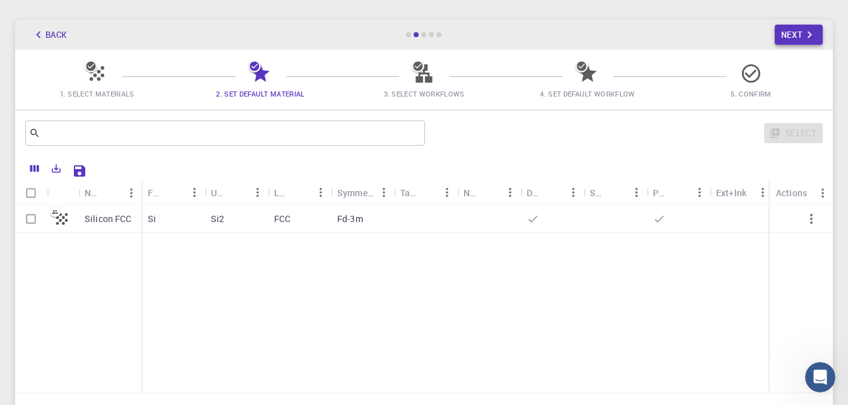
click at [791, 34] on button "Next" at bounding box center [799, 35] width 49 height 20
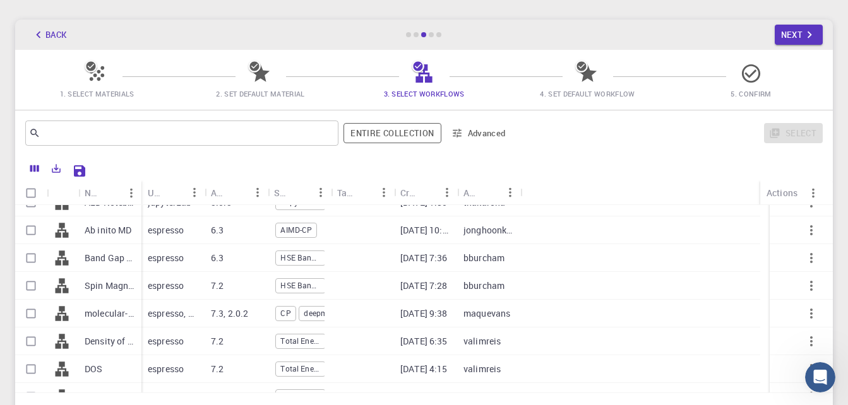
scroll to position [50, 0]
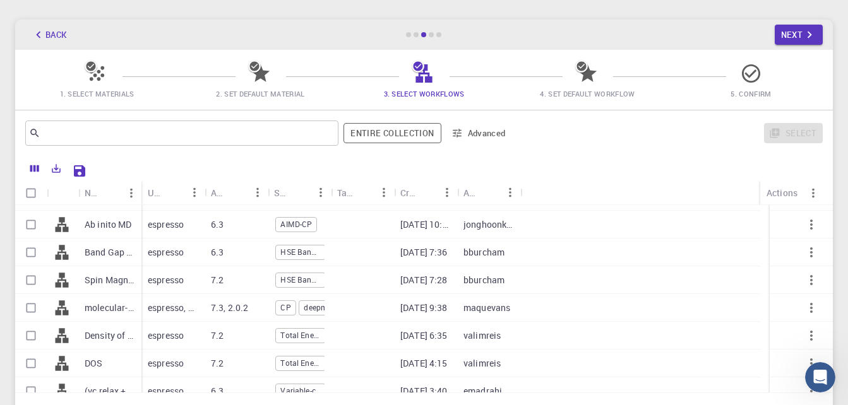
click at [99, 306] on p "molecular-dynamics" at bounding box center [110, 308] width 51 height 13
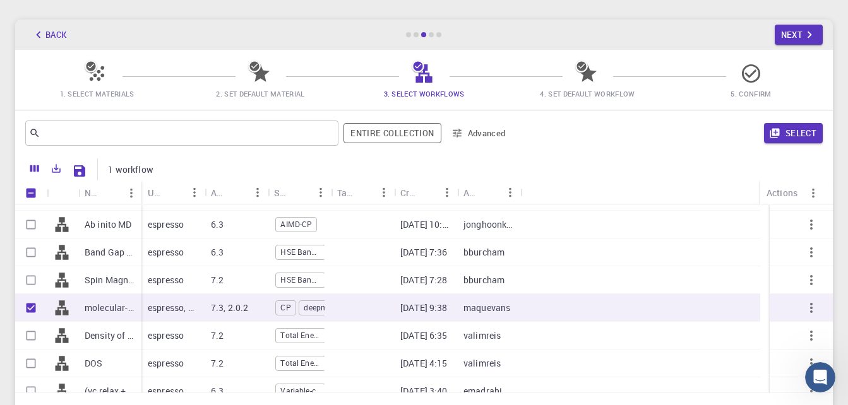
checkbox input "true"
click at [99, 306] on p "molecular-dynamics" at bounding box center [110, 308] width 51 height 13
checkbox input "false"
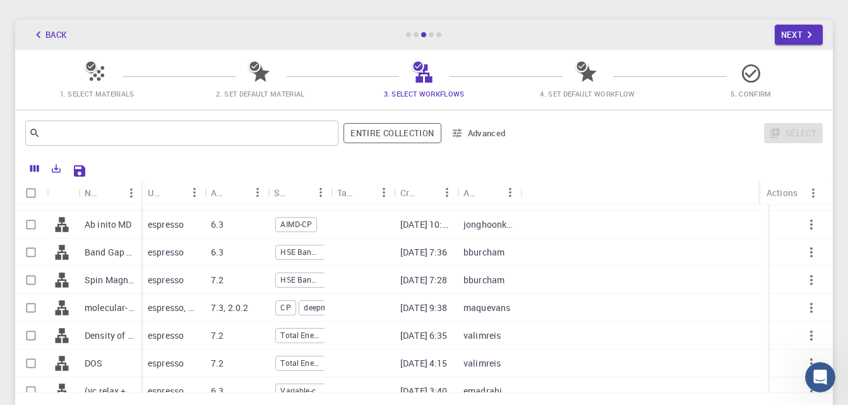
click at [467, 299] on div "maquevans" at bounding box center [488, 308] width 63 height 28
checkbox input "true"
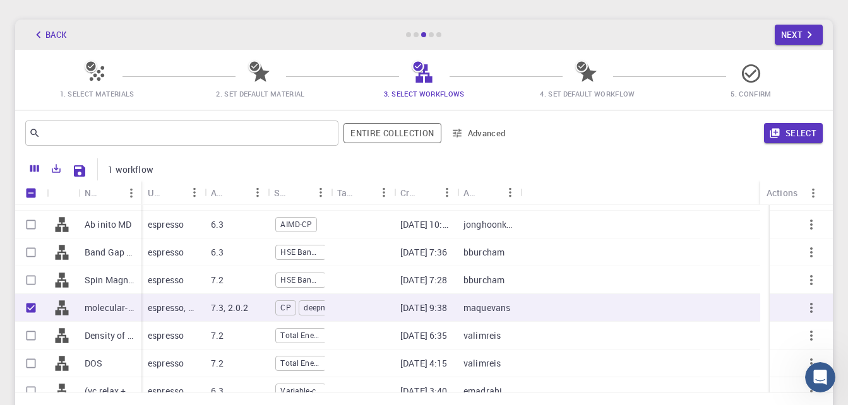
click at [132, 311] on p "molecular-dynamics" at bounding box center [110, 308] width 51 height 13
checkbox input "false"
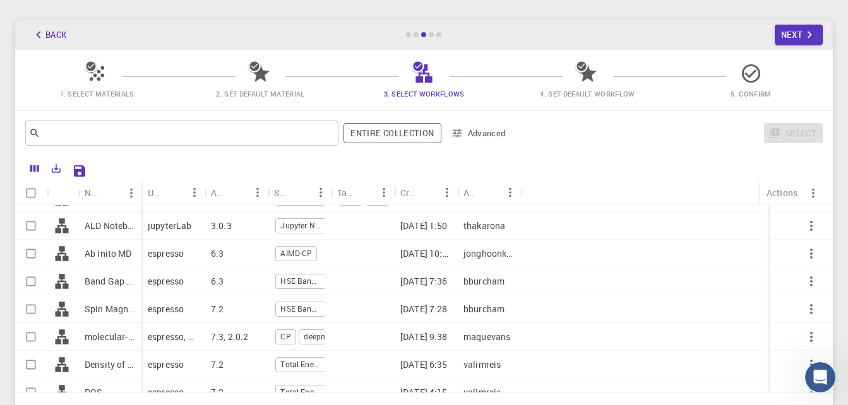
scroll to position [37, 0]
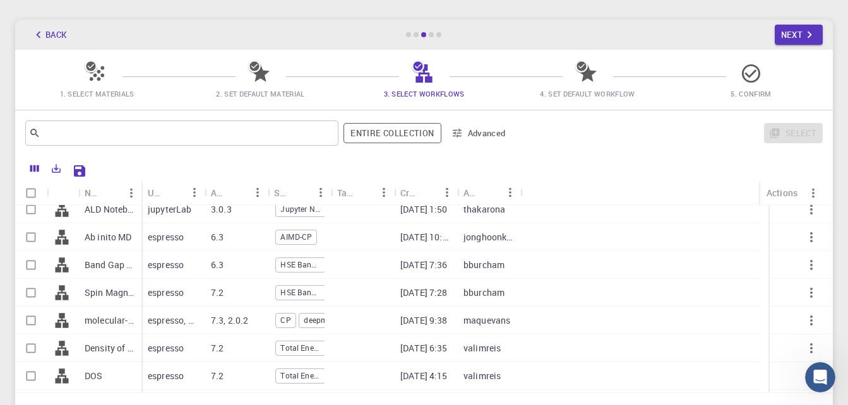
click at [165, 313] on div "espresso, deepmd" at bounding box center [172, 321] width 63 height 28
checkbox input "true"
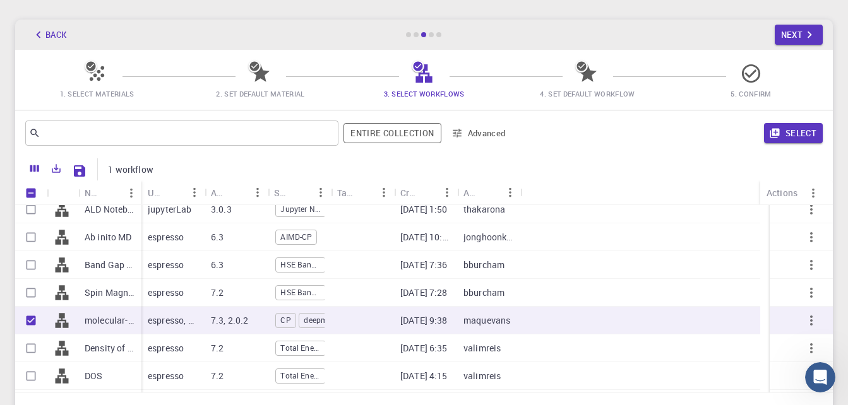
click at [165, 313] on div "espresso, deepmd" at bounding box center [172, 321] width 63 height 28
checkbox input "false"
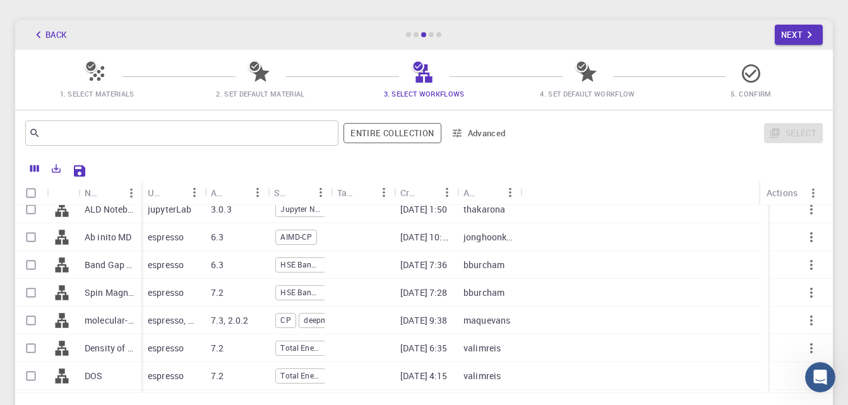
click at [60, 320] on icon at bounding box center [62, 320] width 13 height 15
checkbox input "true"
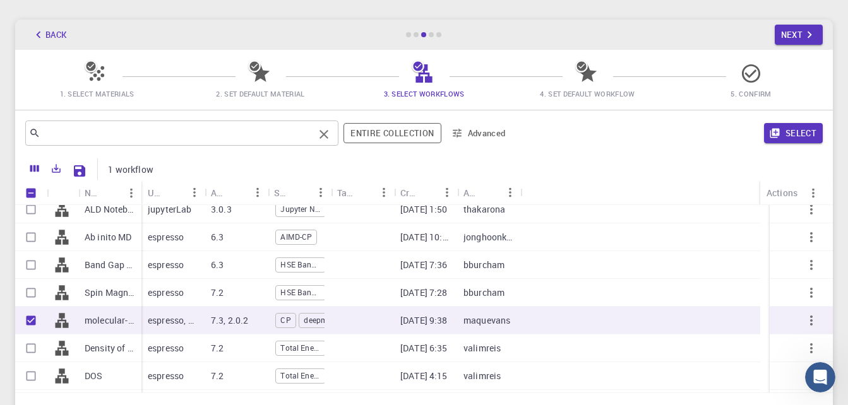
click at [280, 121] on div "​" at bounding box center [181, 133] width 313 height 25
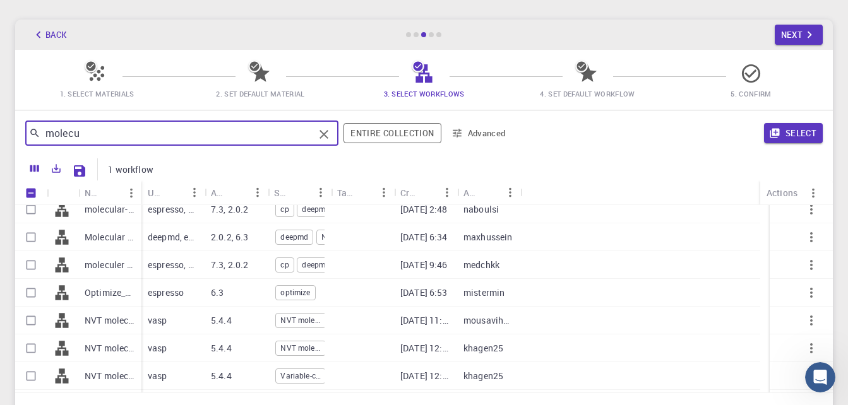
scroll to position [0, 0]
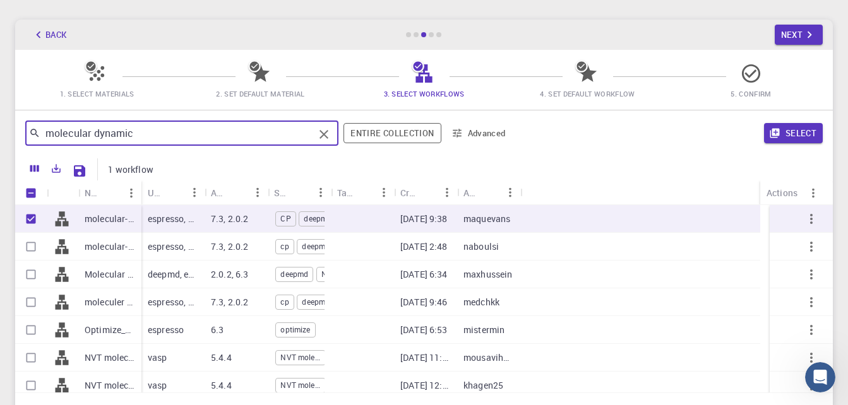
type input "molecular dynamics"
checkbox input "false"
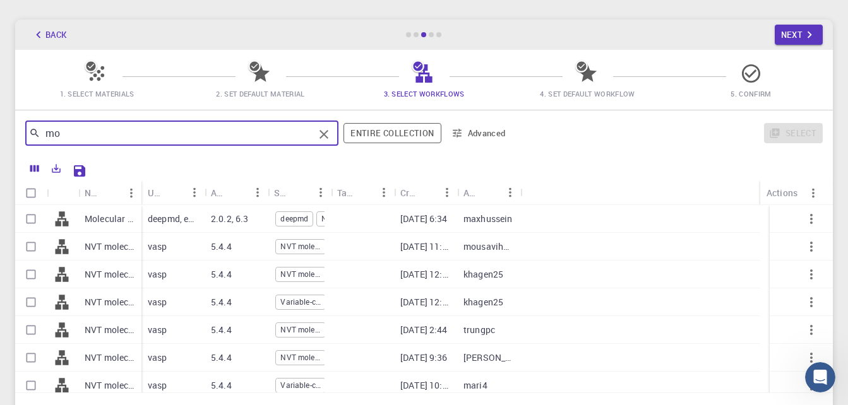
type input "m"
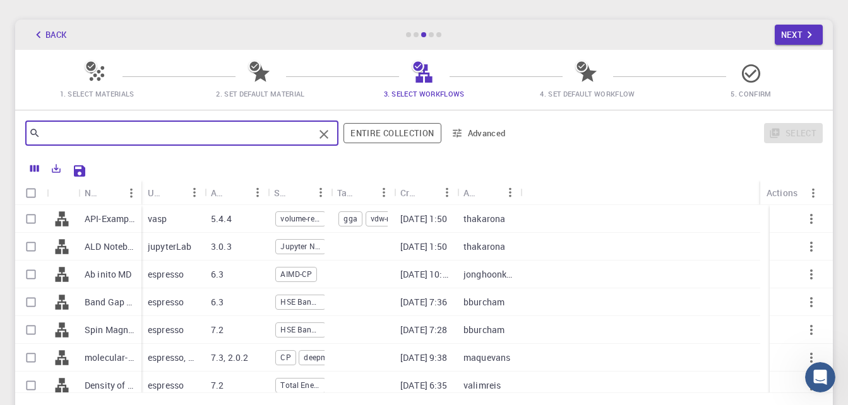
click at [26, 357] on input "Select row" at bounding box center [31, 358] width 24 height 24
checkbox input "true"
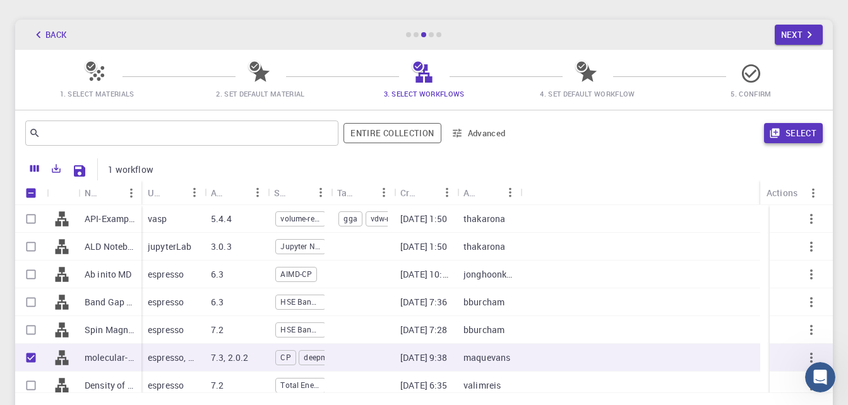
click at [790, 124] on button "Select" at bounding box center [793, 133] width 59 height 20
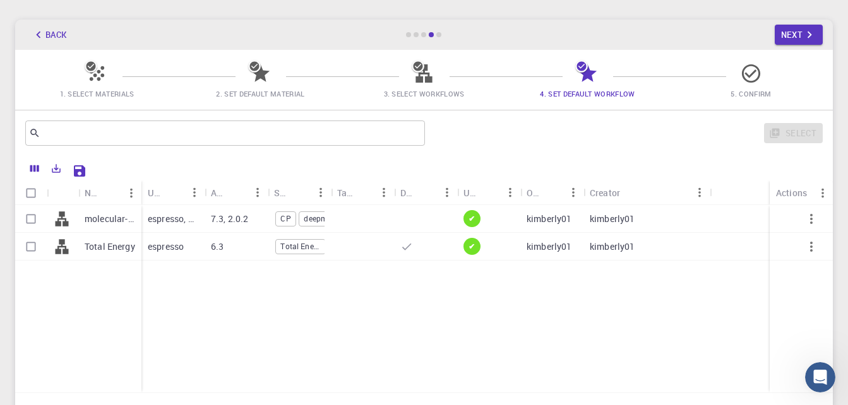
click at [577, 80] on icon at bounding box center [588, 74] width 22 height 22
click at [47, 37] on button "Back" at bounding box center [49, 35] width 48 height 20
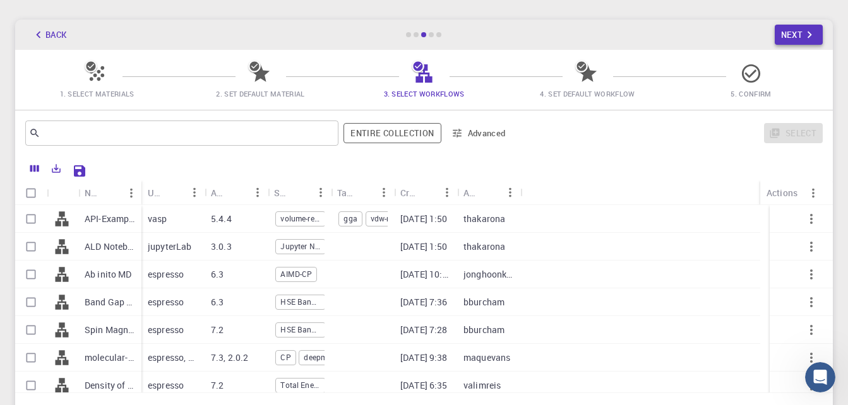
click at [810, 32] on icon "button" at bounding box center [810, 35] width 14 height 14
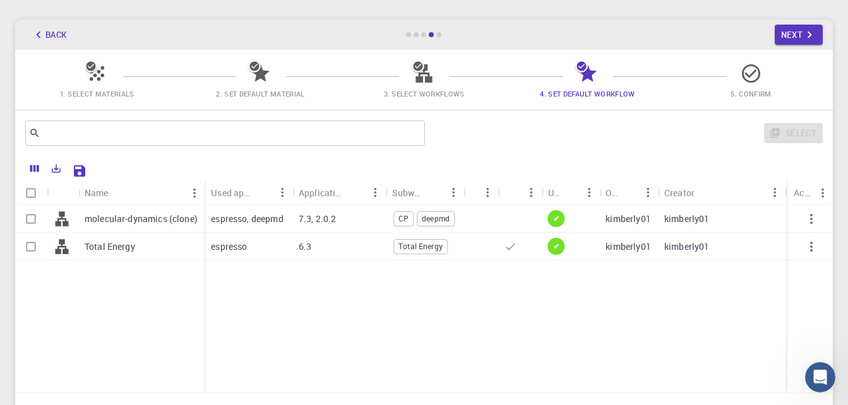
click at [60, 30] on button "Back" at bounding box center [49, 35] width 48 height 20
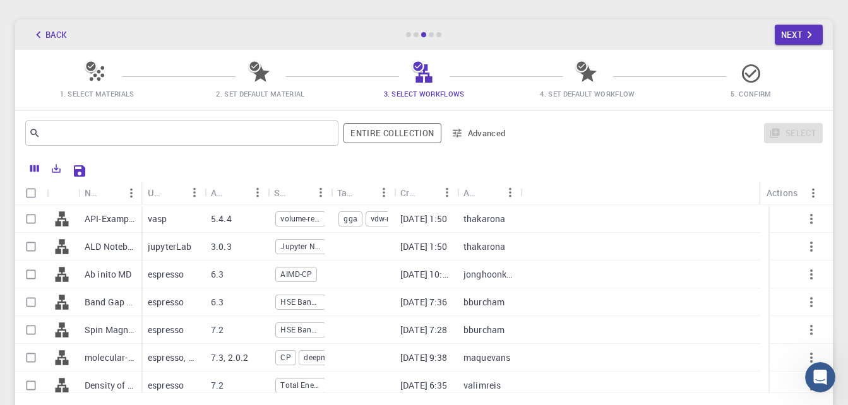
scroll to position [3, 0]
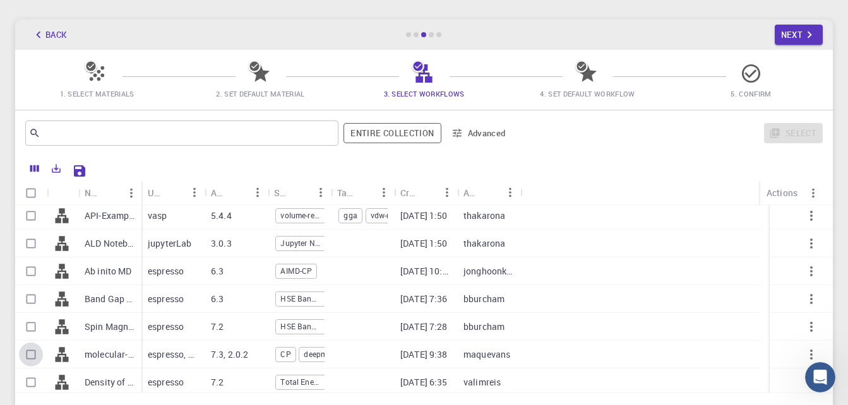
click at [28, 354] on input "Select row" at bounding box center [31, 355] width 24 height 24
checkbox input "true"
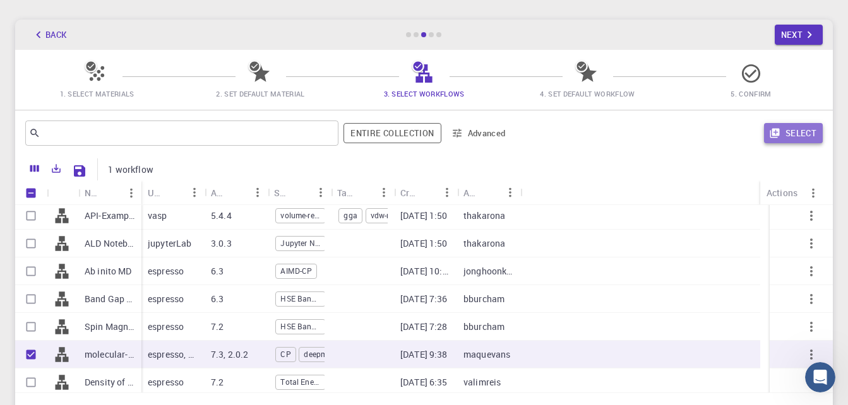
click at [805, 133] on button "Select" at bounding box center [793, 133] width 59 height 20
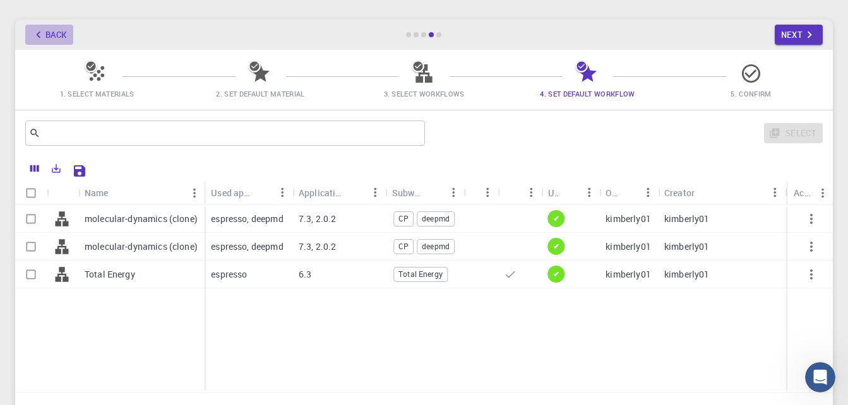
click at [46, 33] on button "Back" at bounding box center [49, 35] width 48 height 20
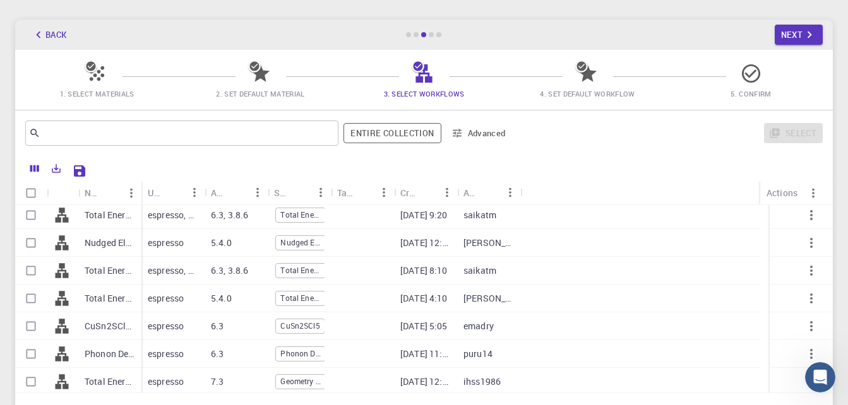
scroll to position [253, 0]
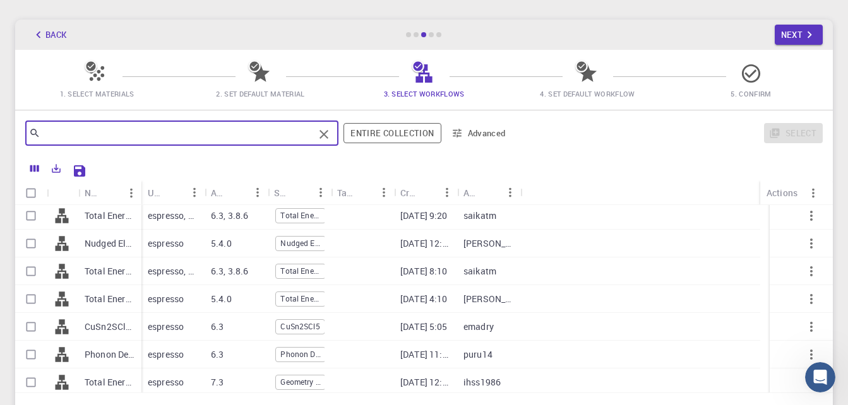
click at [218, 141] on input "text" at bounding box center [176, 133] width 273 height 18
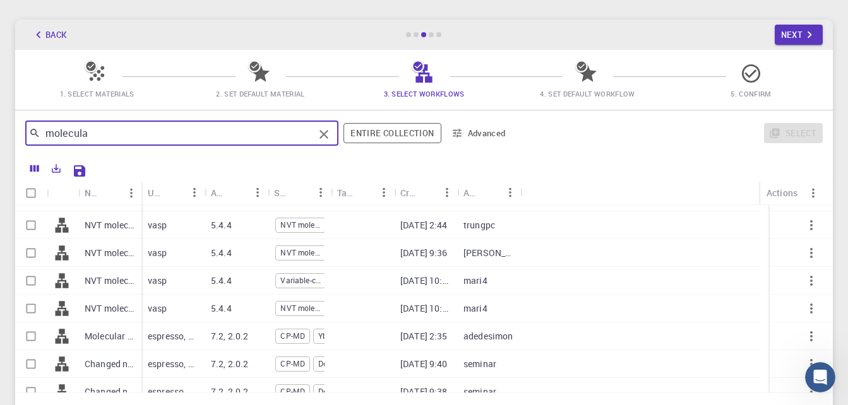
scroll to position [188, 0]
type input "molecula"
